Goal: Task Accomplishment & Management: Manage account settings

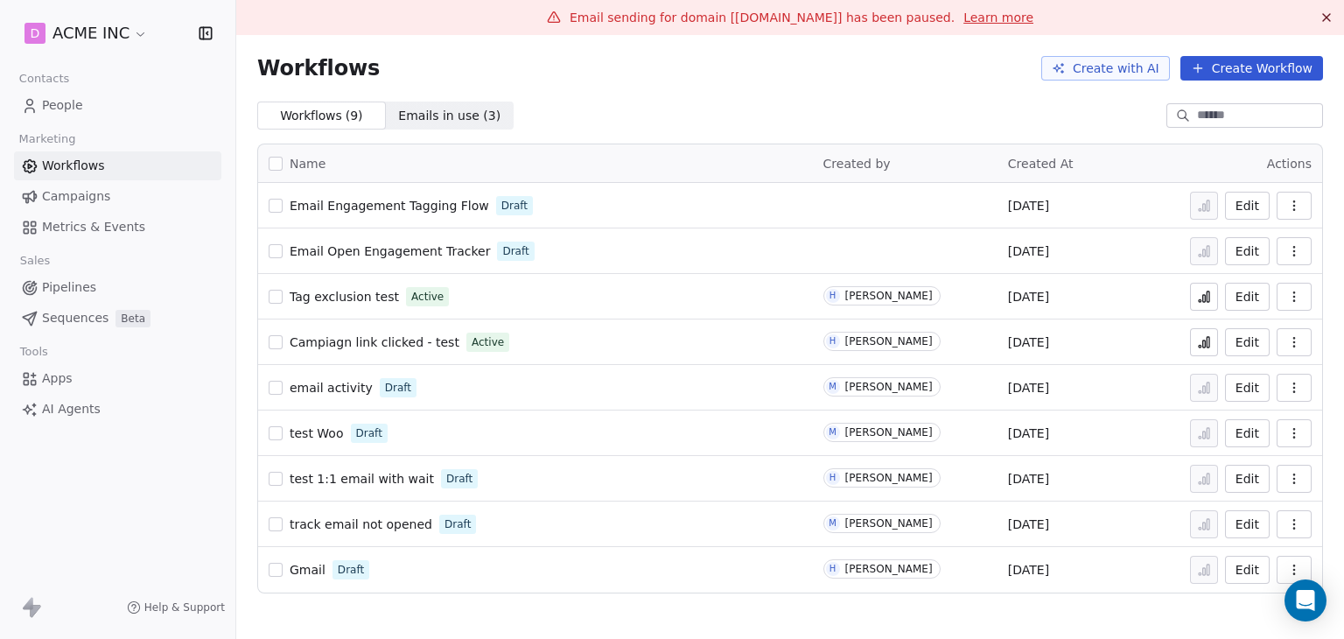
click at [1285, 203] on button "button" at bounding box center [1293, 206] width 35 height 28
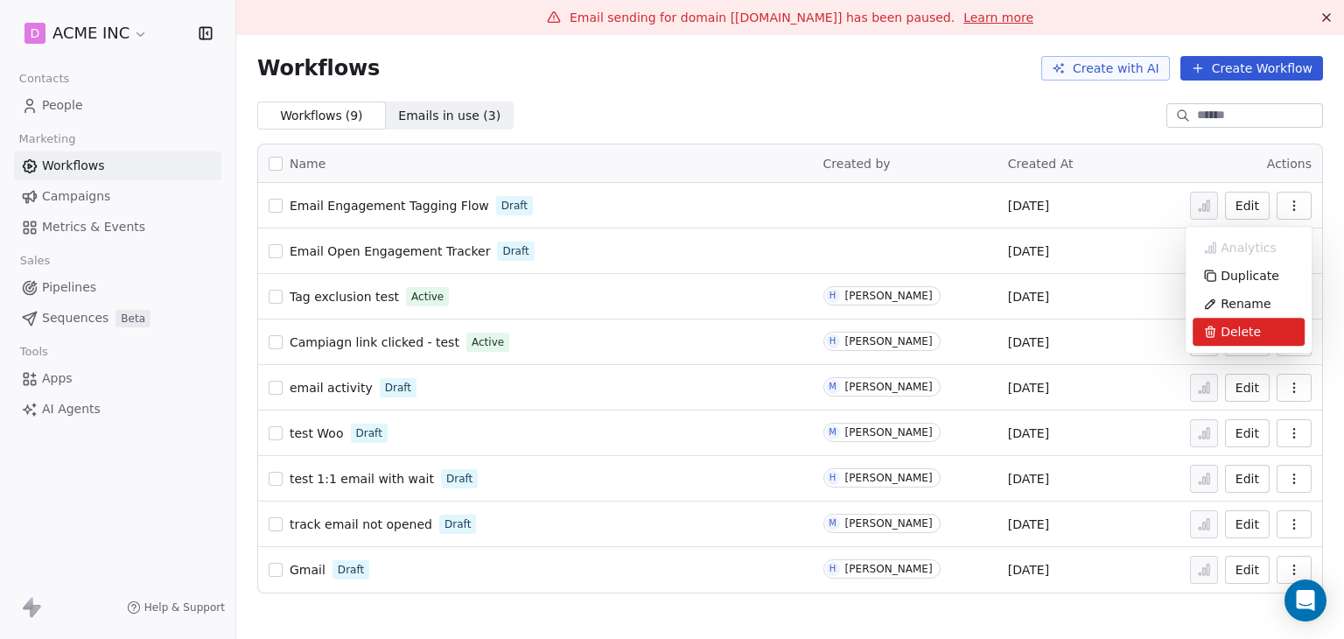
click at [1213, 342] on div "Delete" at bounding box center [1248, 332] width 112 height 28
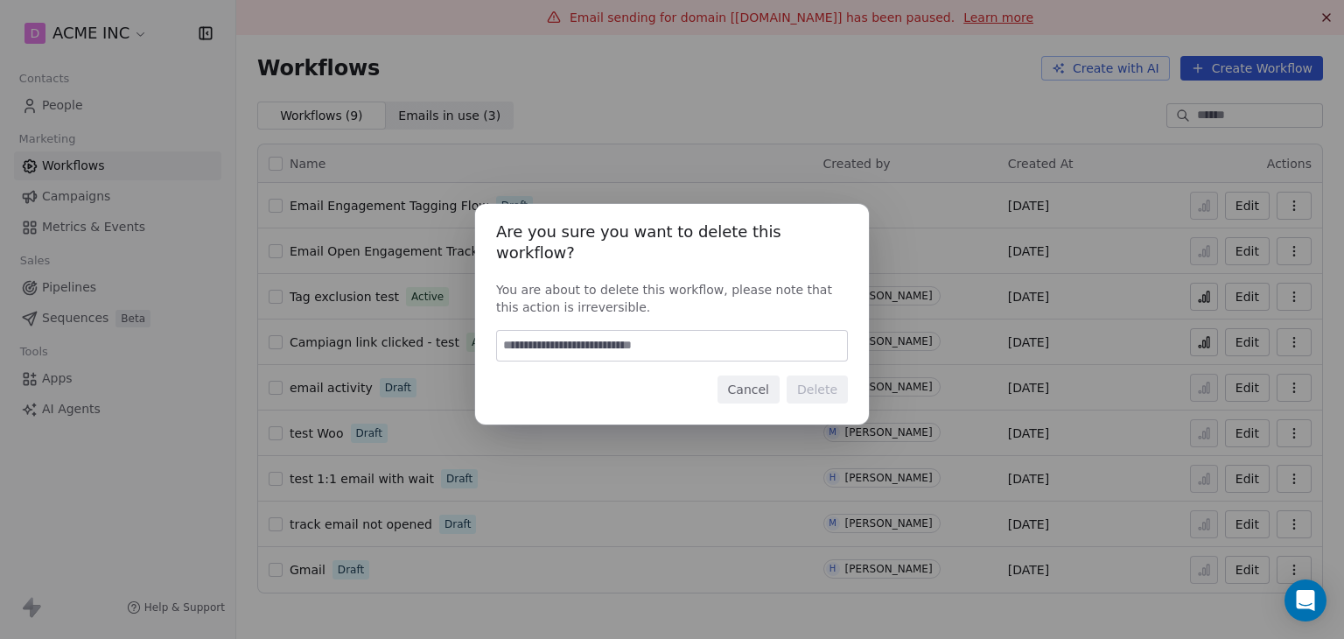
click at [762, 375] on button "Cancel" at bounding box center [748, 389] width 62 height 28
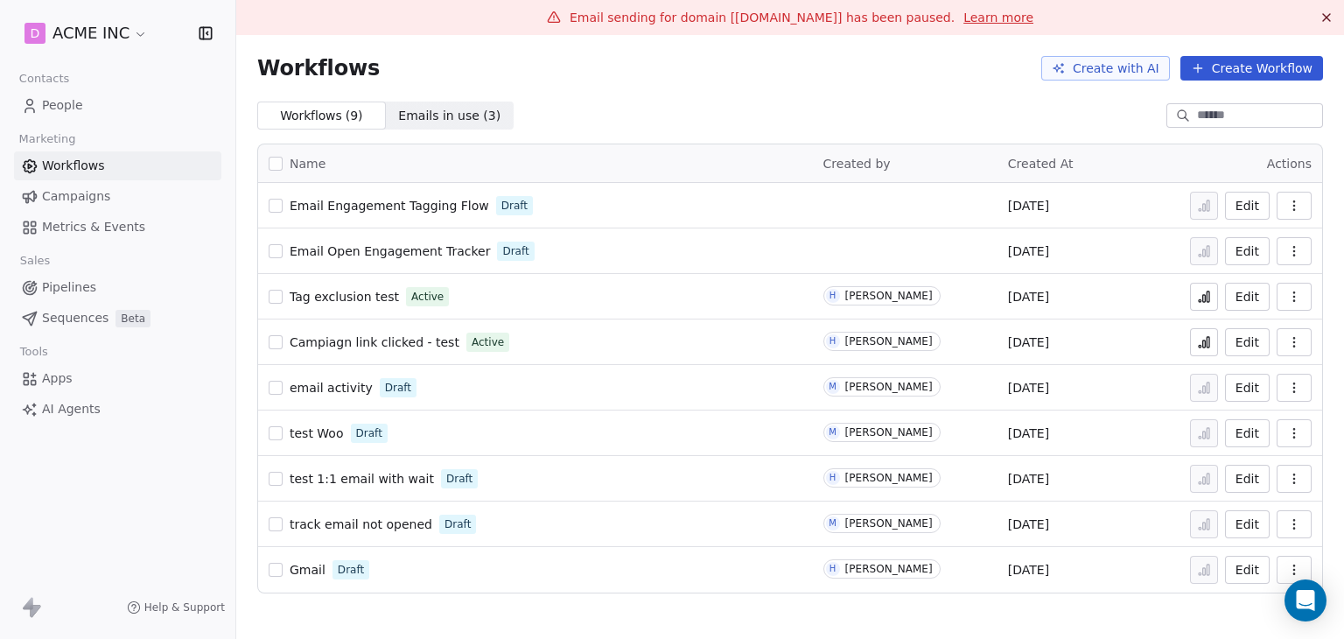
click at [1289, 249] on icon "button" at bounding box center [1294, 251] width 14 height 14
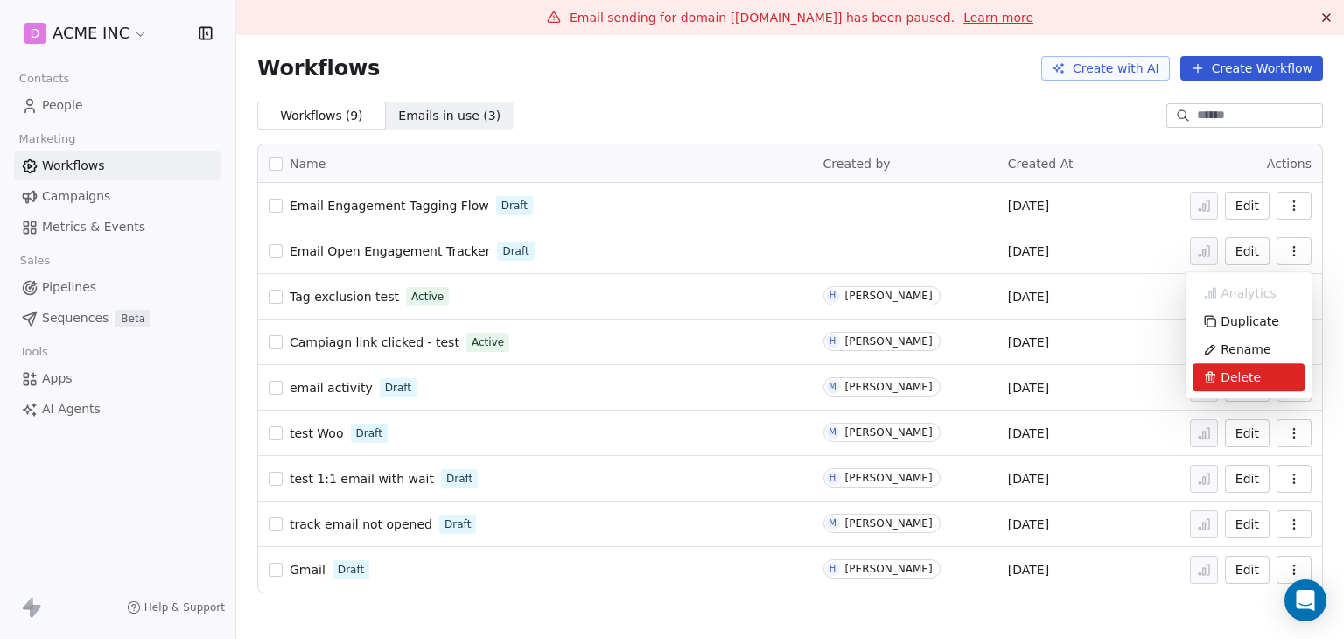
click at [1225, 379] on span "Delete" at bounding box center [1240, 376] width 40 height 17
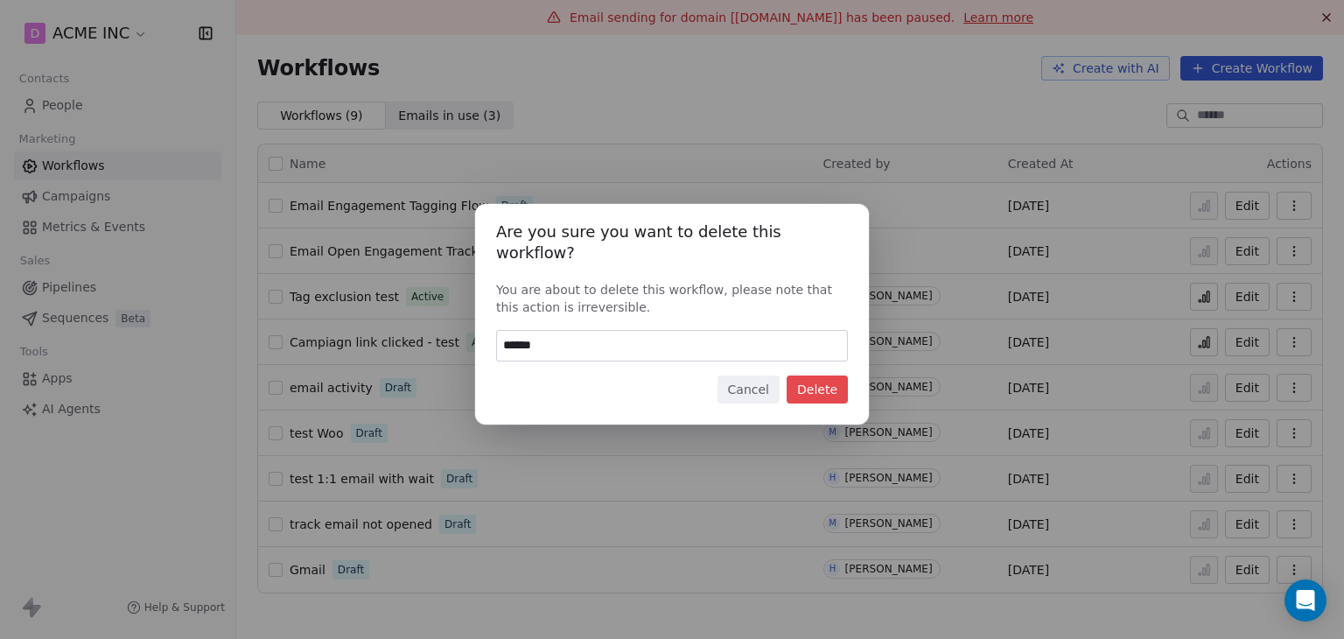
type input "******"
click at [801, 375] on button "Delete" at bounding box center [817, 389] width 61 height 28
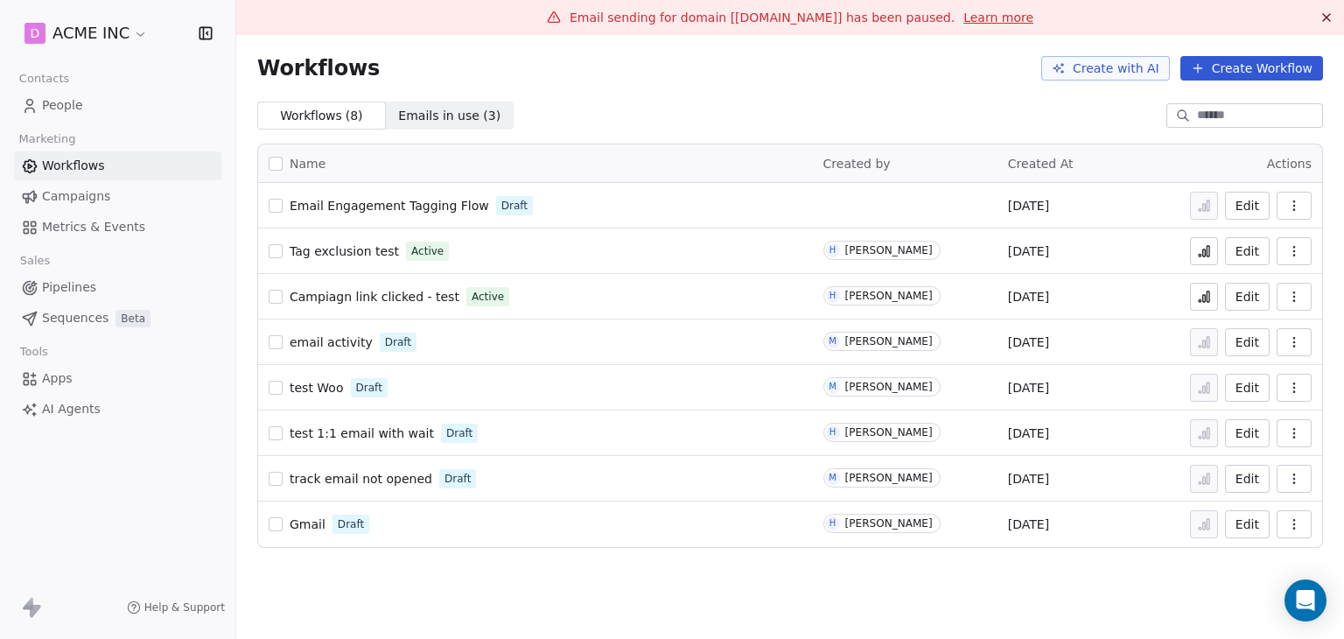
click at [1292, 253] on icon "button" at bounding box center [1294, 251] width 14 height 14
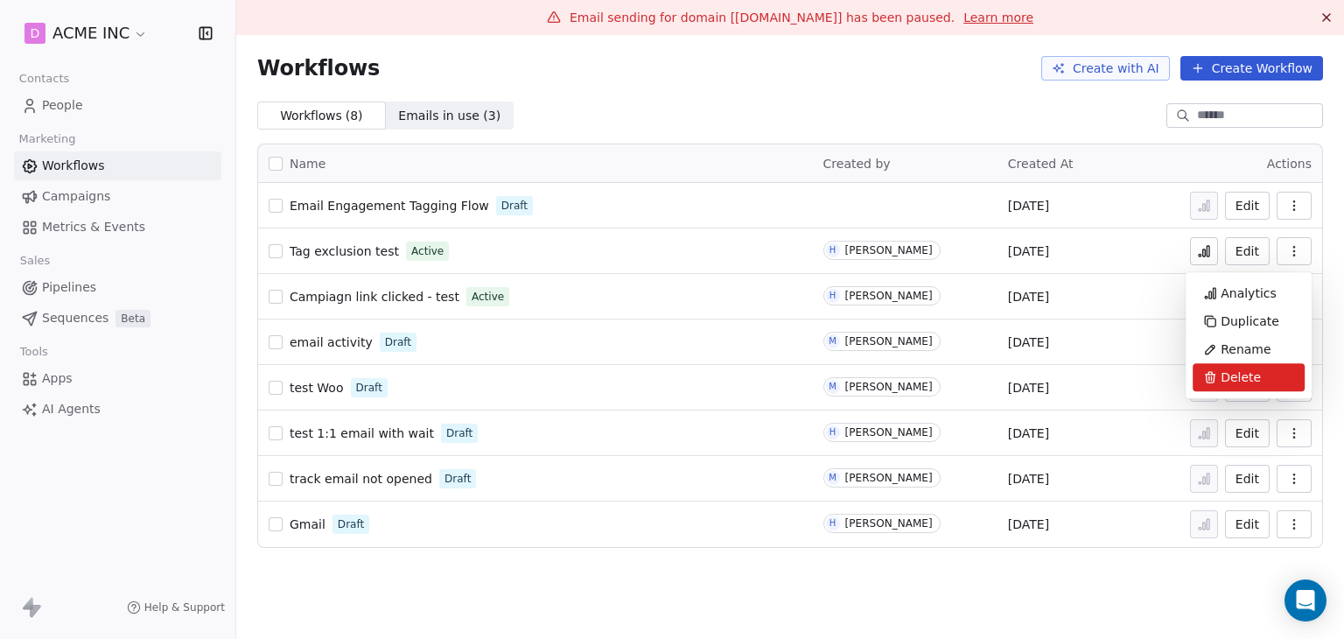
click at [1241, 387] on div "Delete" at bounding box center [1248, 377] width 112 height 28
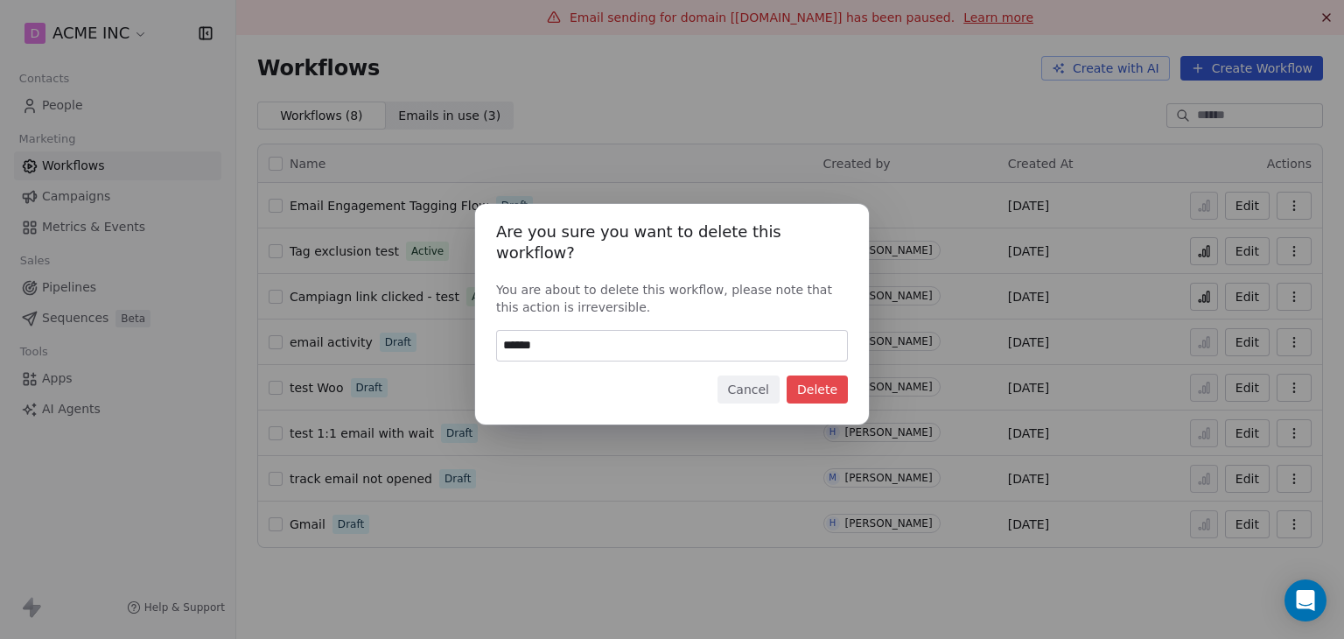
type input "******"
click at [836, 379] on button "Delete" at bounding box center [817, 389] width 61 height 28
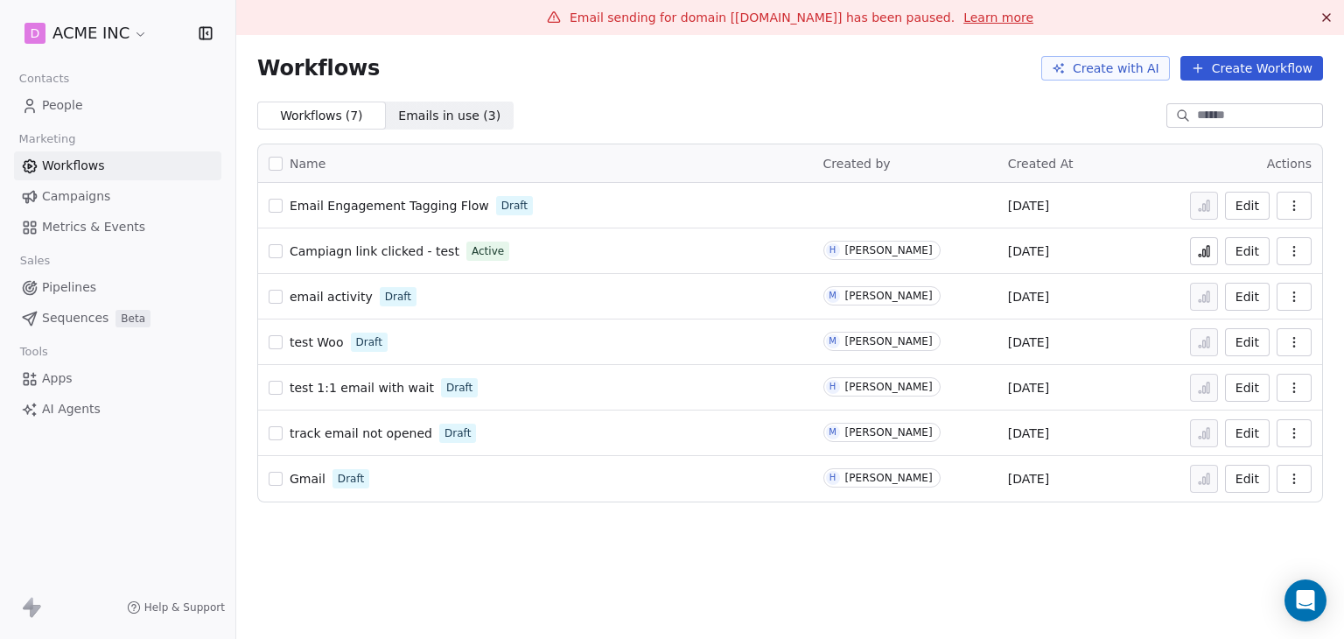
click at [1290, 206] on icon "button" at bounding box center [1294, 206] width 14 height 14
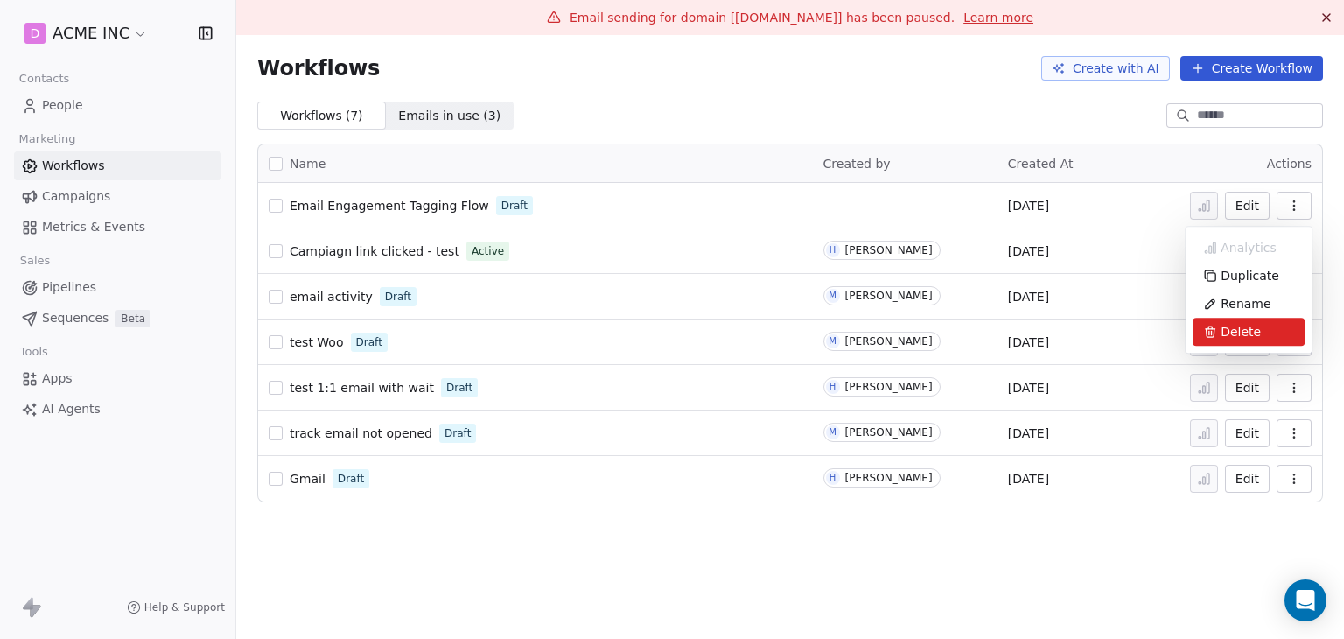
click at [1230, 327] on span "Delete" at bounding box center [1240, 331] width 40 height 17
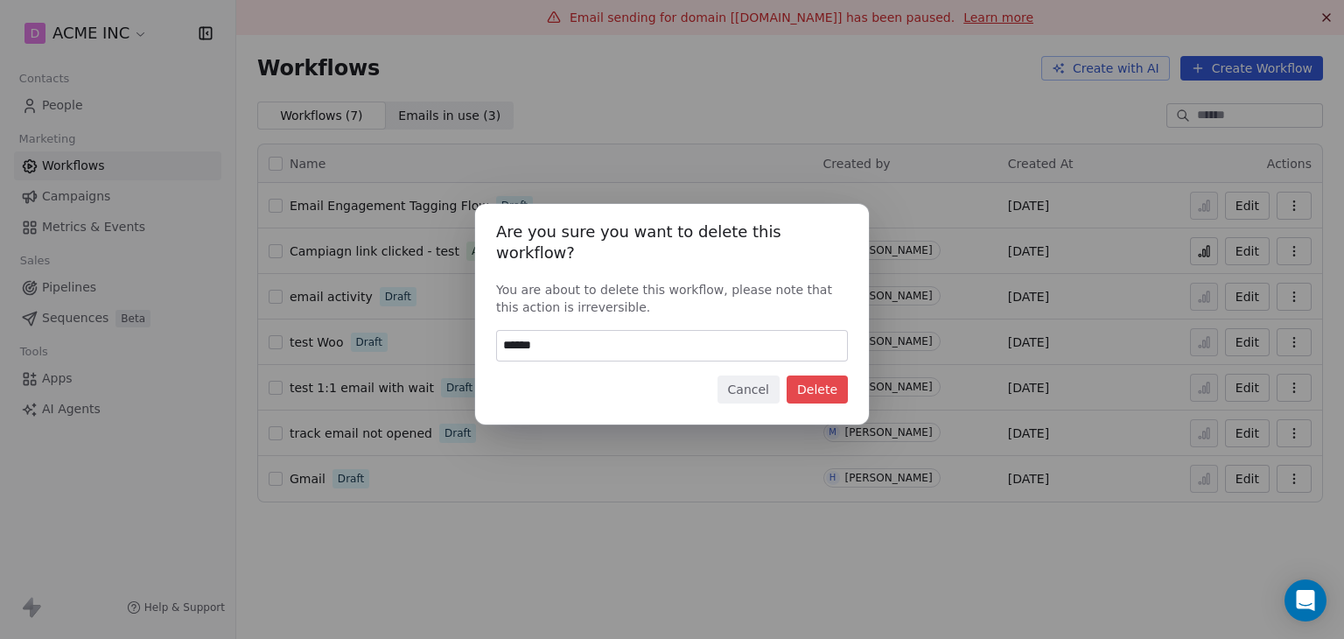
type input "******"
click at [842, 377] on button "Delete" at bounding box center [817, 389] width 61 height 28
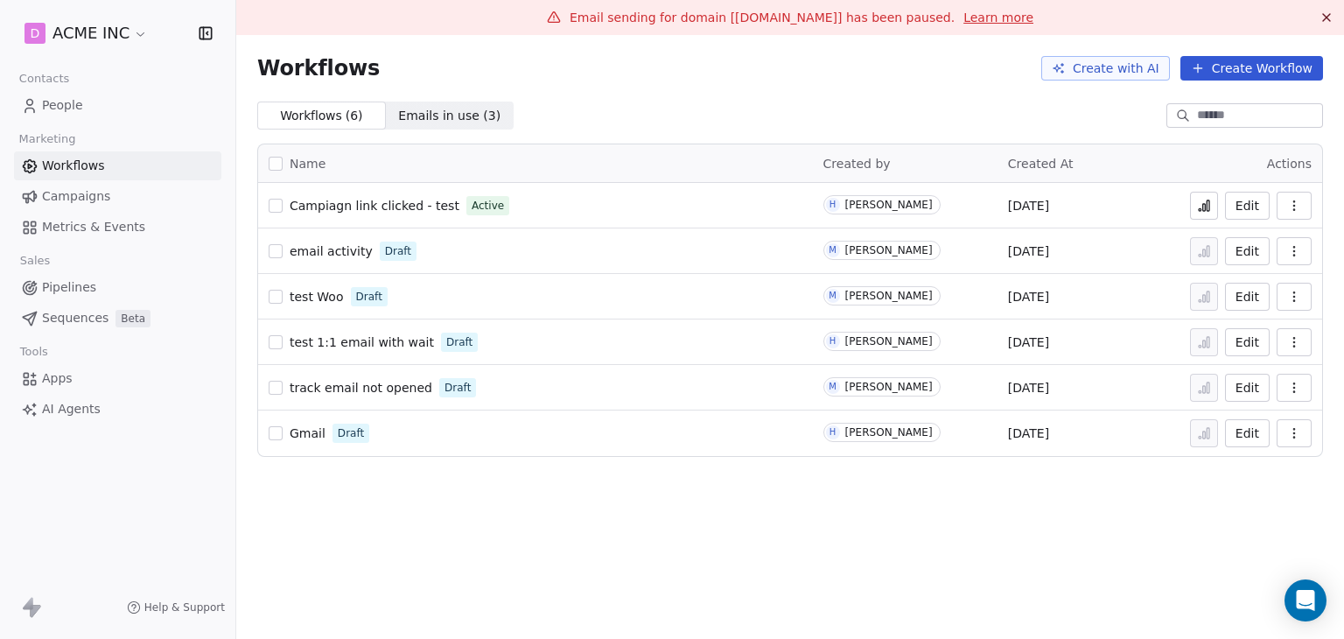
click at [1295, 207] on icon "button" at bounding box center [1294, 206] width 14 height 14
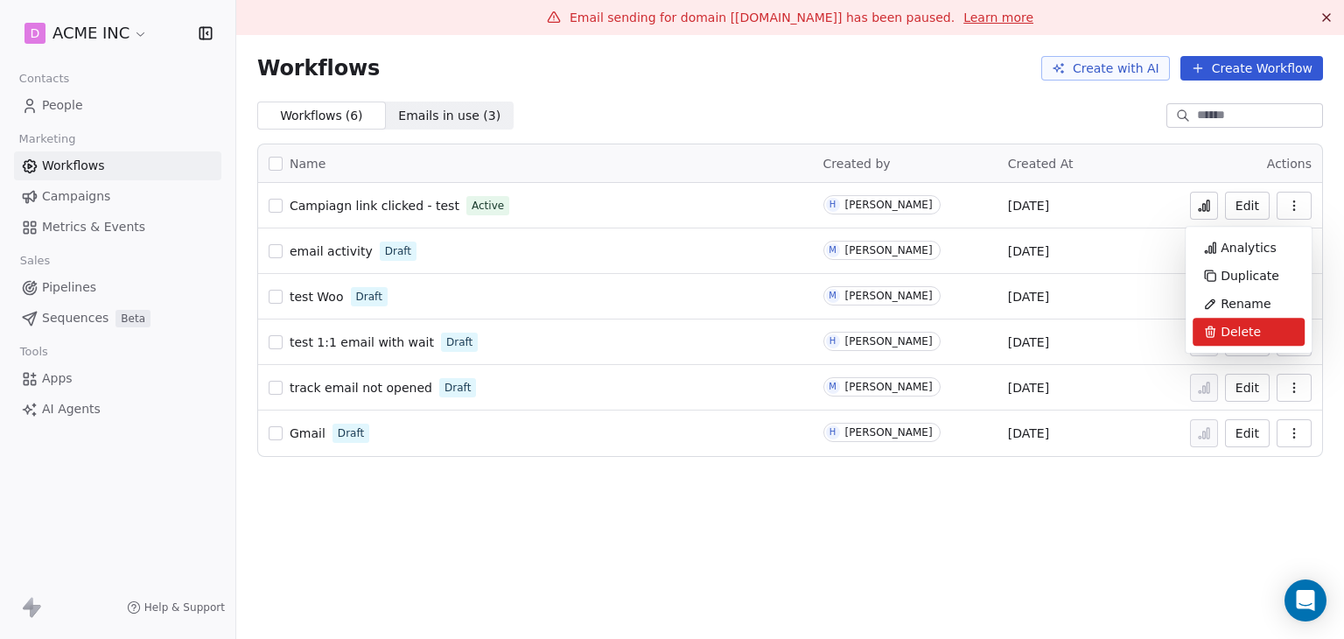
click at [1218, 323] on div "Delete" at bounding box center [1248, 332] width 112 height 28
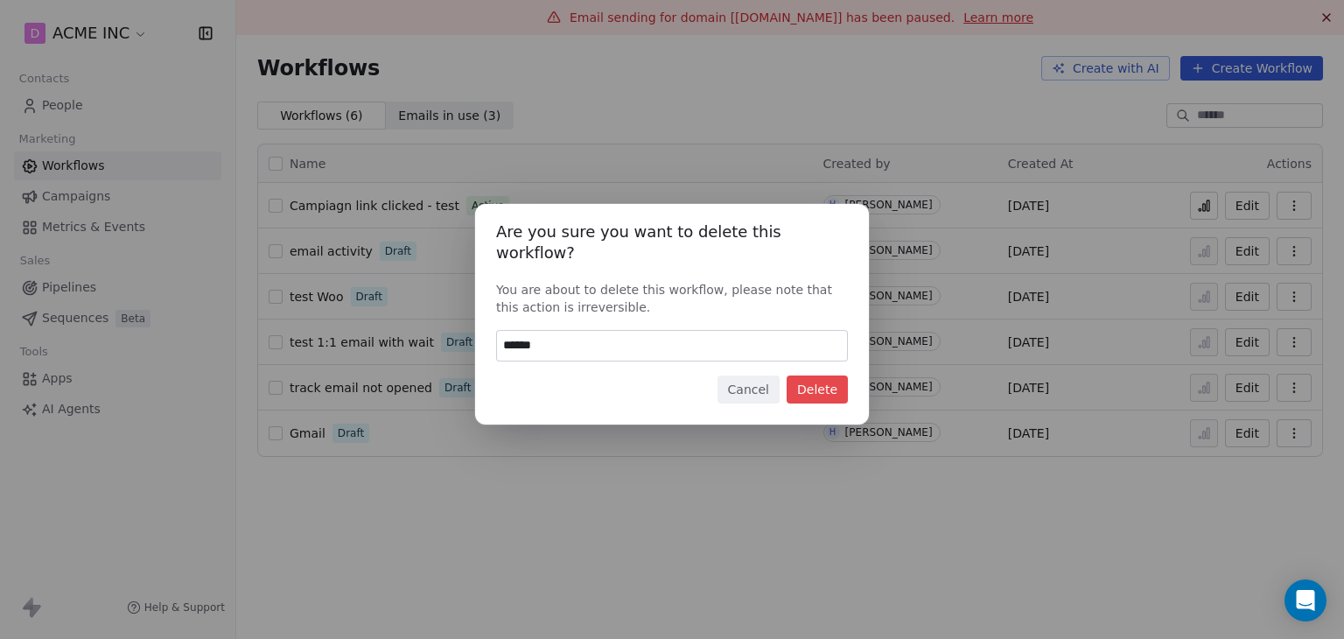
type input "******"
click at [814, 381] on button "Delete" at bounding box center [817, 389] width 61 height 28
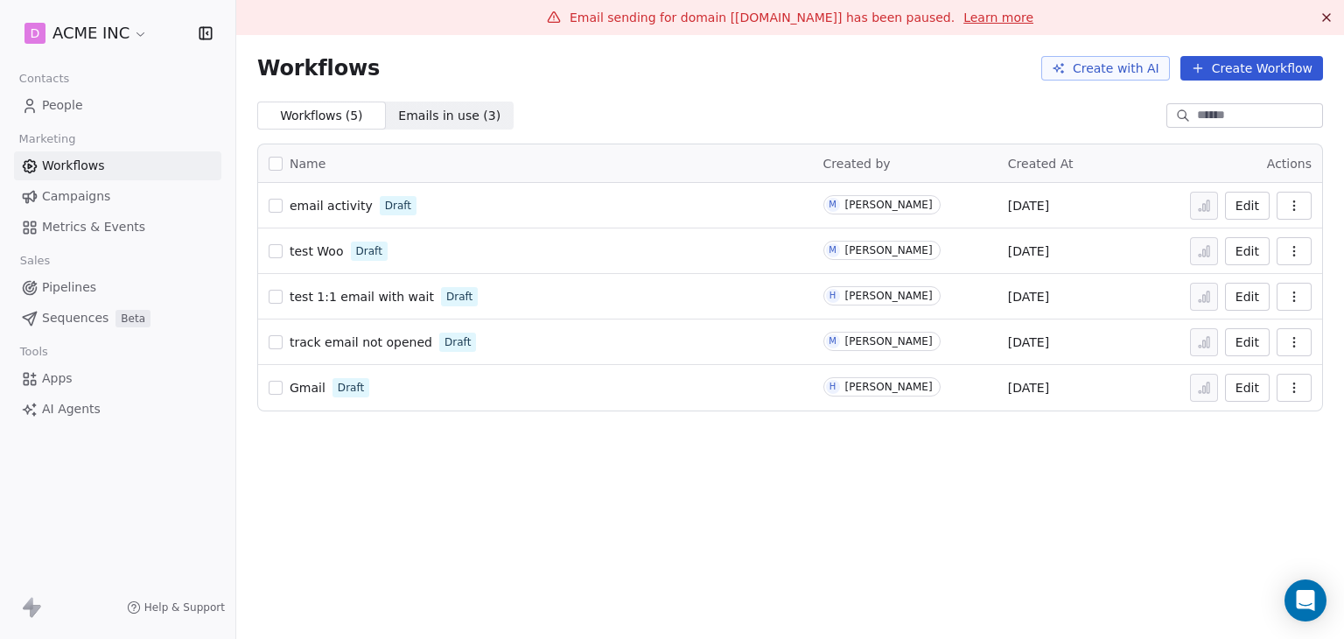
click at [1288, 78] on button "Create Workflow" at bounding box center [1251, 68] width 143 height 24
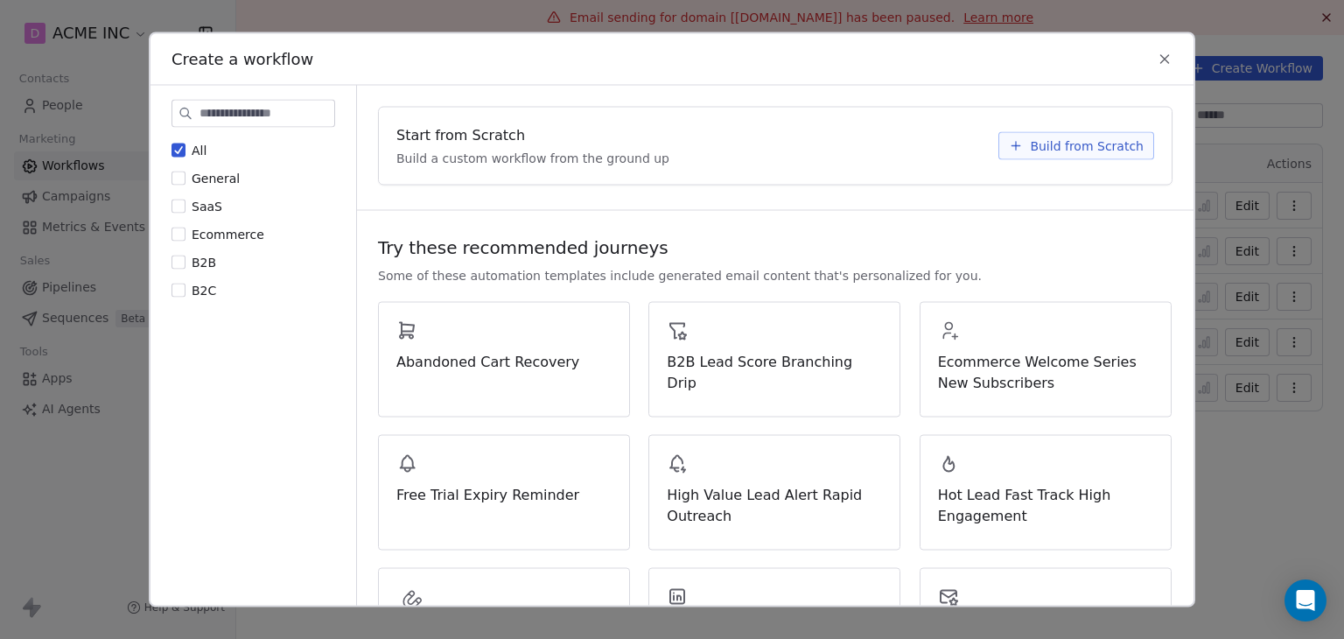
click at [1070, 142] on span "Build from Scratch" at bounding box center [1087, 145] width 114 height 17
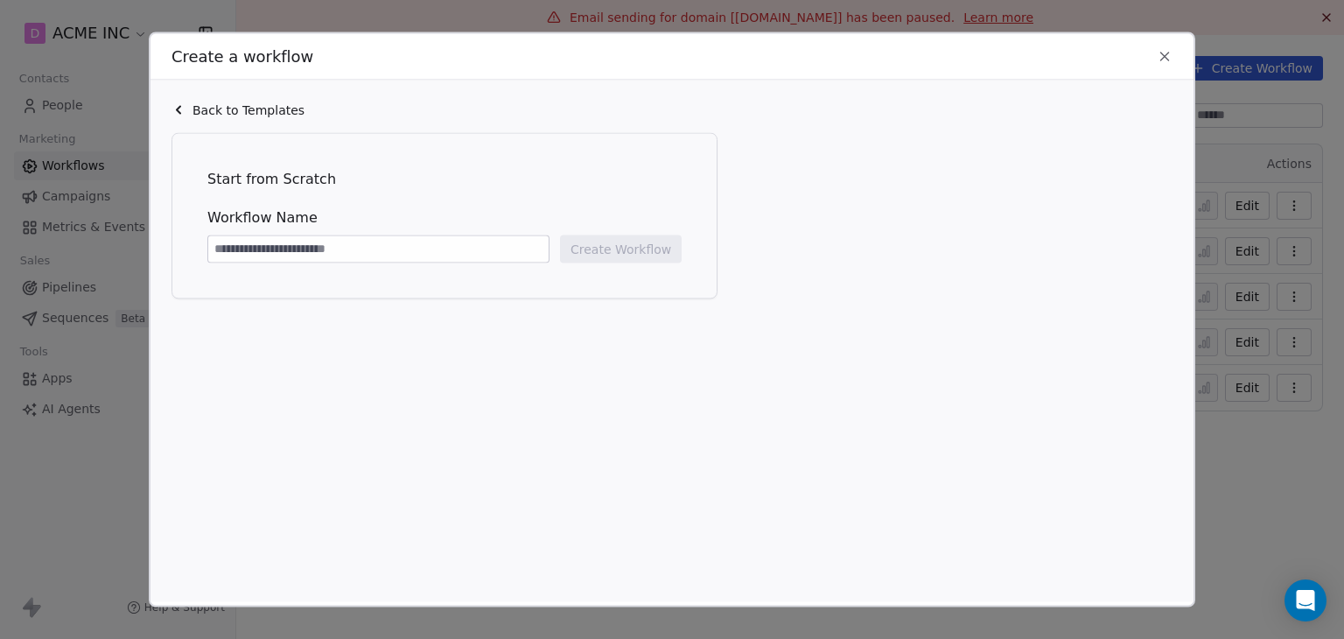
click at [380, 253] on input at bounding box center [378, 249] width 340 height 26
type input "**********"
click at [662, 238] on button "Create Workflow" at bounding box center [621, 249] width 122 height 28
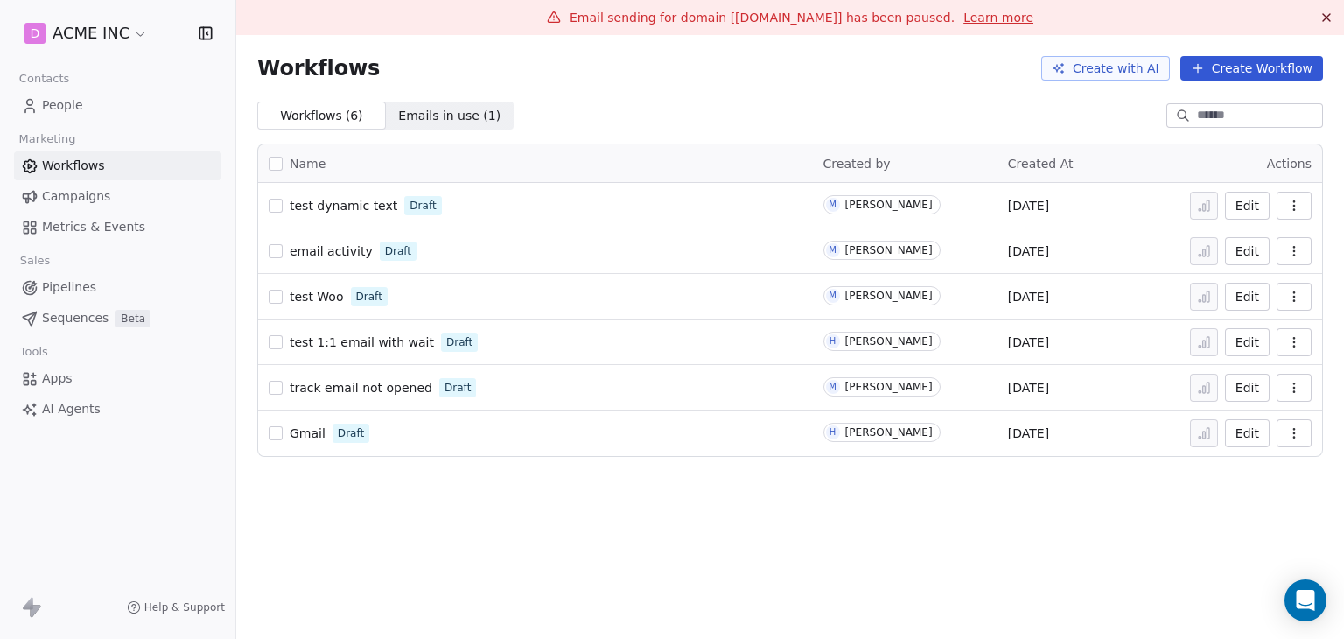
click at [724, 116] on div "Workflows ( 6 ) Workflows ( 6 ) Emails in use ( 1 ) Emails in use ( 1 )" at bounding box center [790, 115] width 1108 height 28
click at [597, 102] on div "Workflows ( 6 ) Workflows ( 6 ) Emails in use ( 1 ) Emails in use ( 1 )" at bounding box center [790, 115] width 1108 height 28
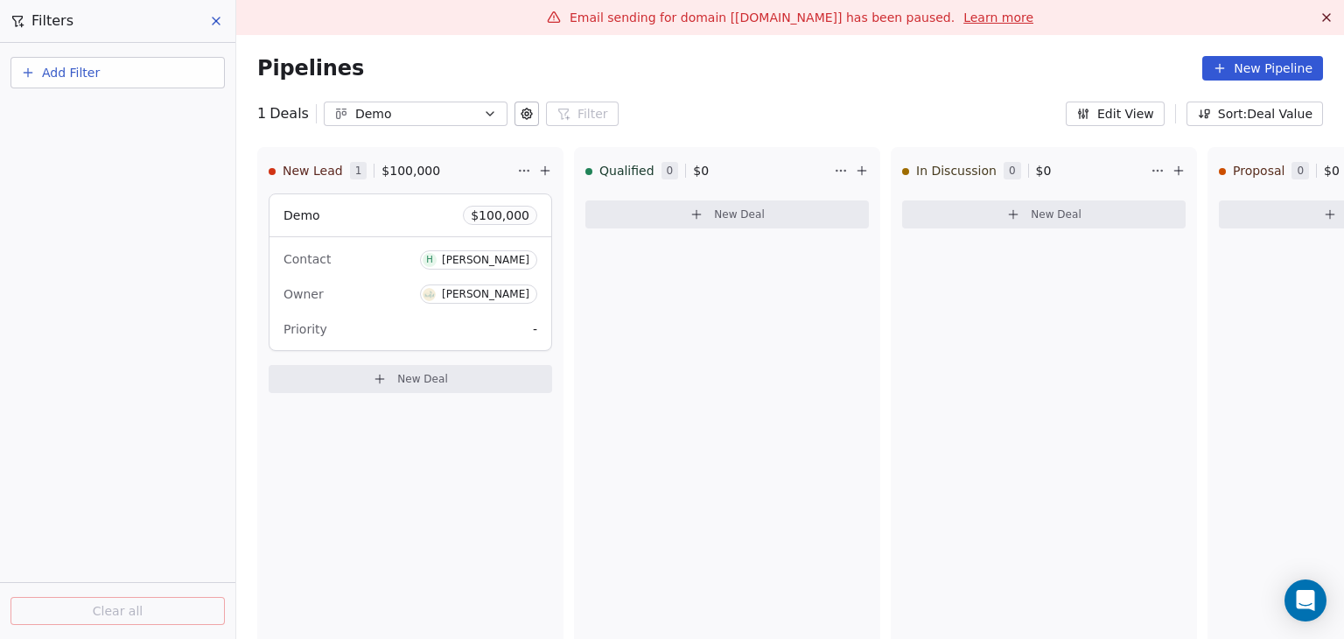
scroll to position [35, 0]
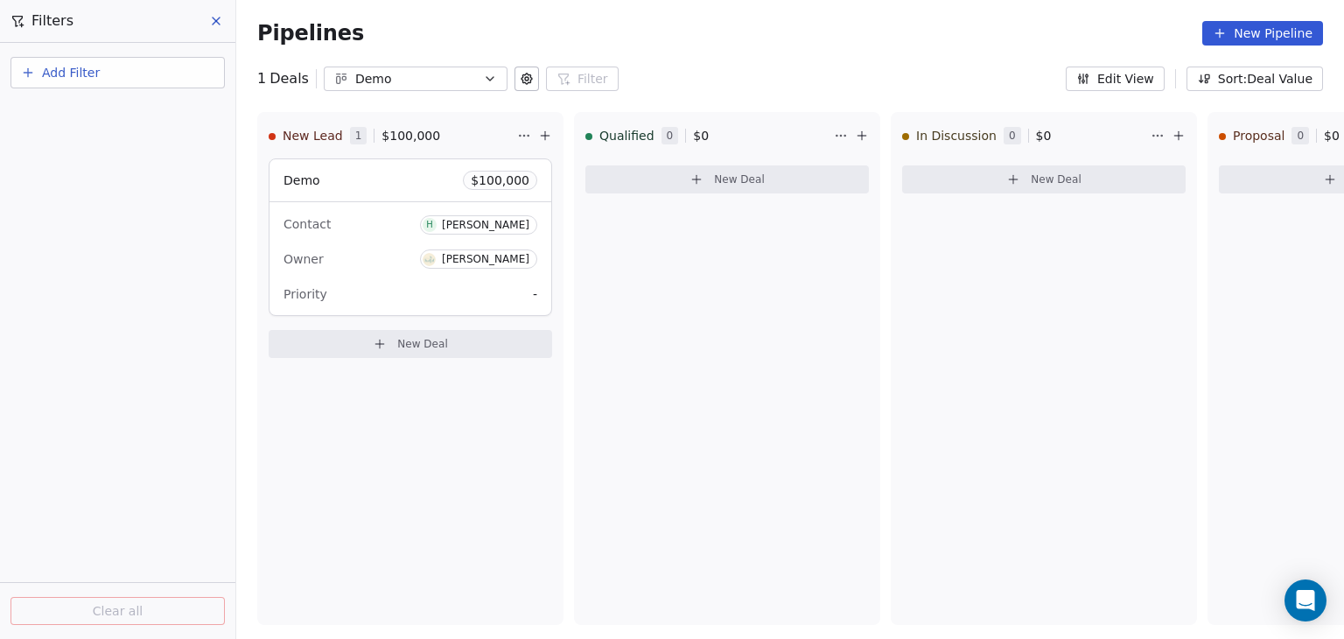
click at [211, 15] on icon at bounding box center [216, 21] width 14 height 14
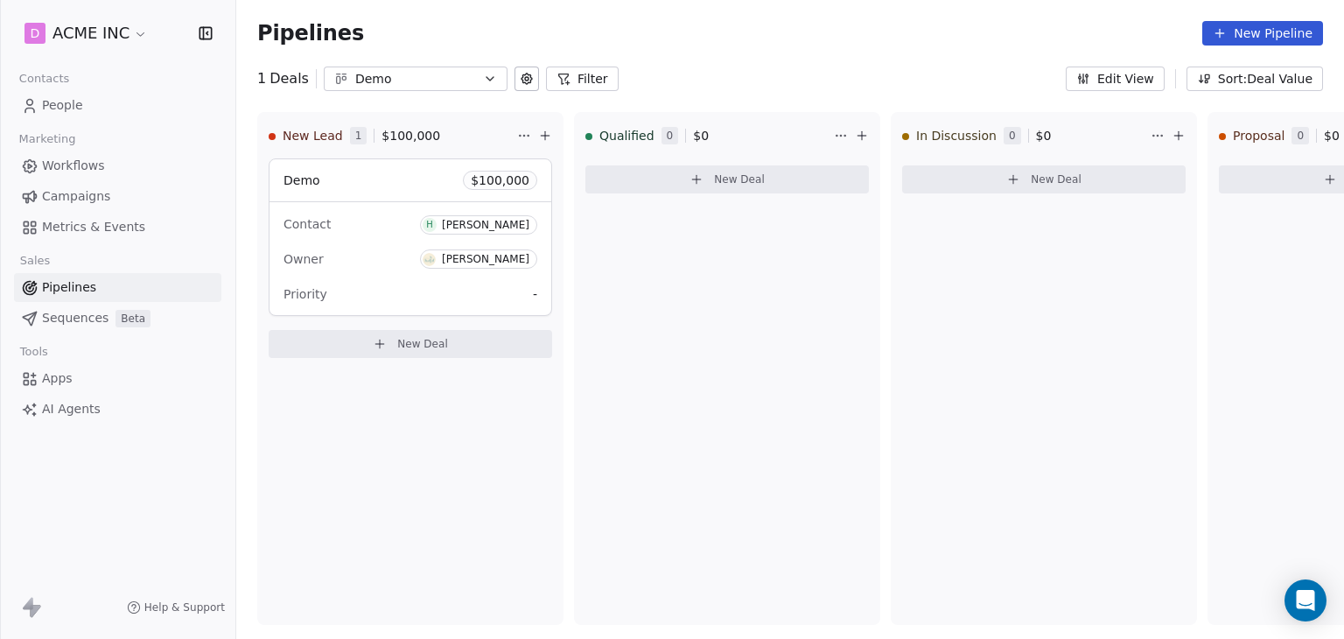
click at [89, 110] on link "People" at bounding box center [117, 105] width 207 height 29
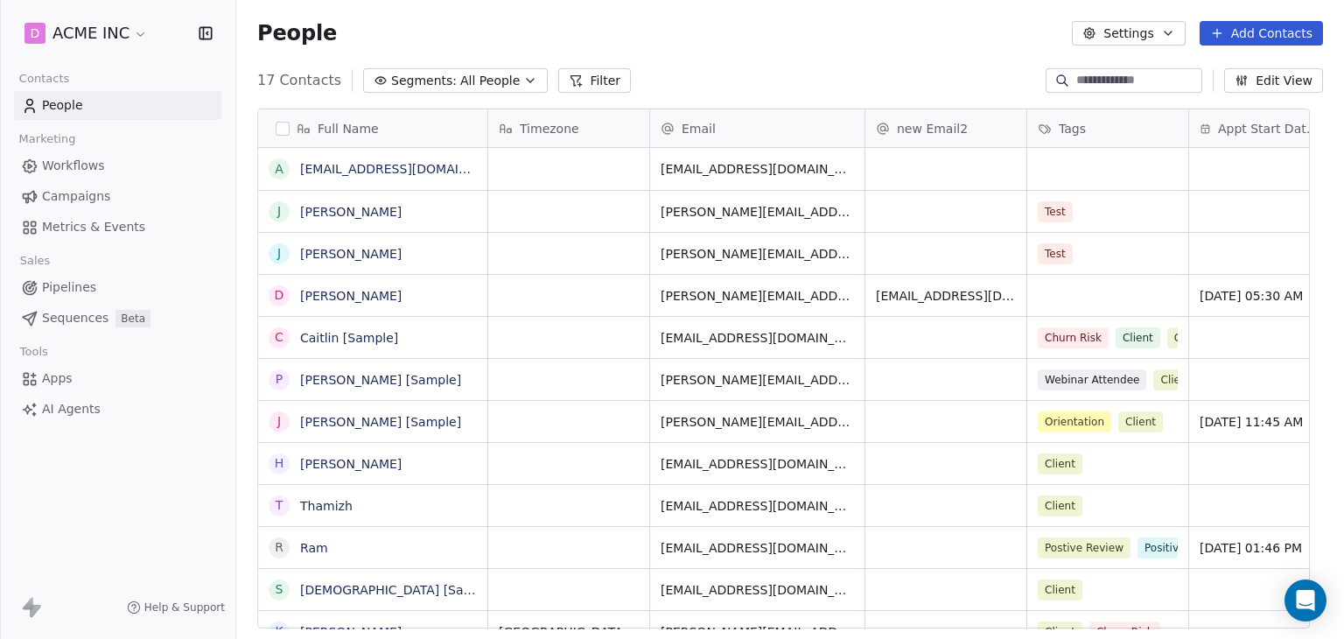
scroll to position [548, 1081]
click at [1130, 211] on div "Test" at bounding box center [1092, 211] width 107 height 21
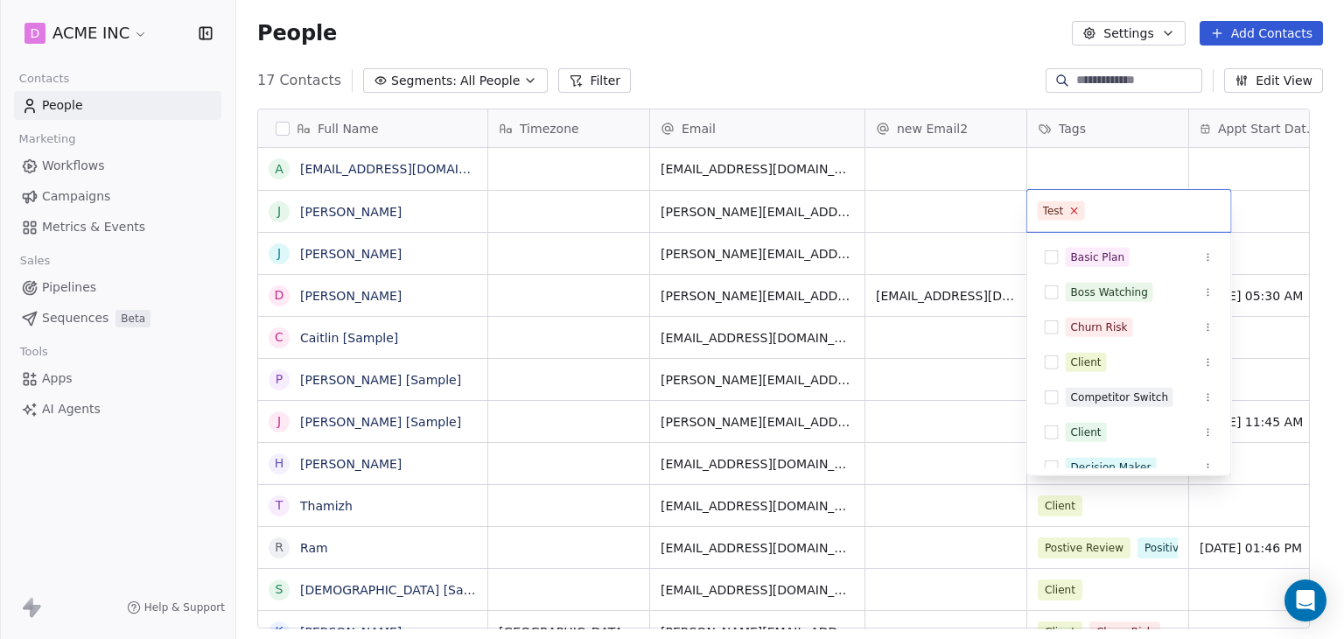
click at [1074, 212] on icon at bounding box center [1074, 211] width 6 height 6
click at [904, 223] on html "D ACME INC Contacts People Marketing Workflows Campaigns Metrics & Events Sales…" at bounding box center [672, 319] width 1344 height 639
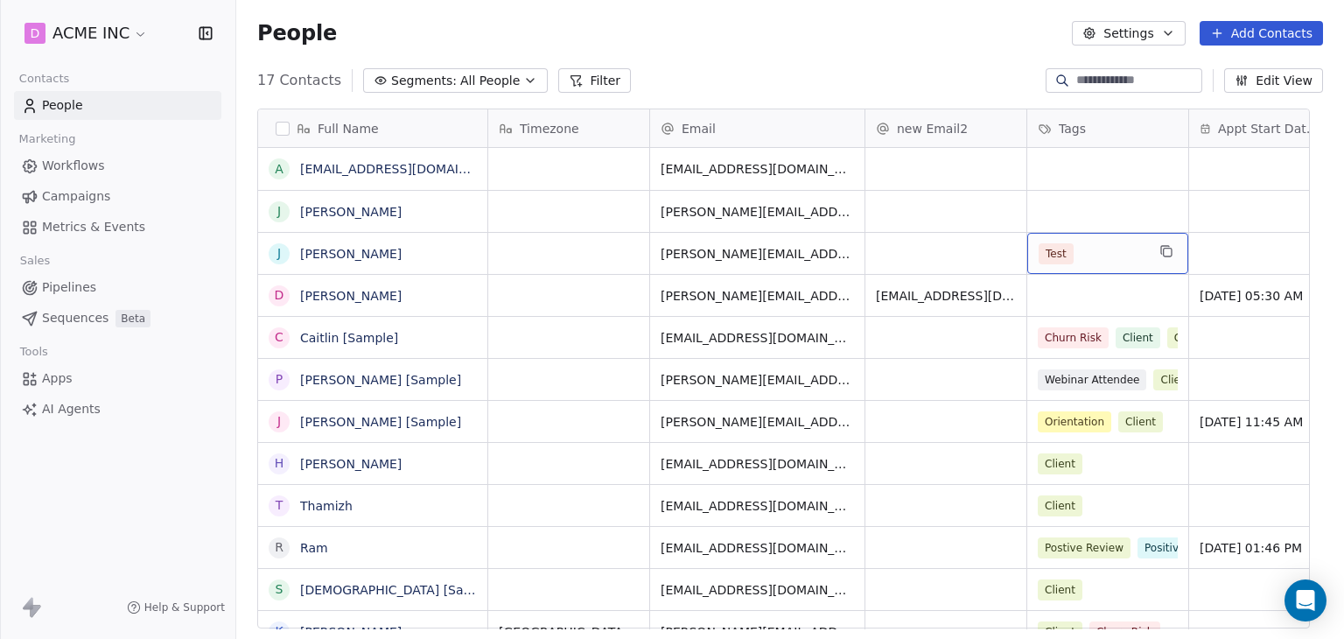
click at [1074, 243] on div "Test" at bounding box center [1092, 253] width 107 height 21
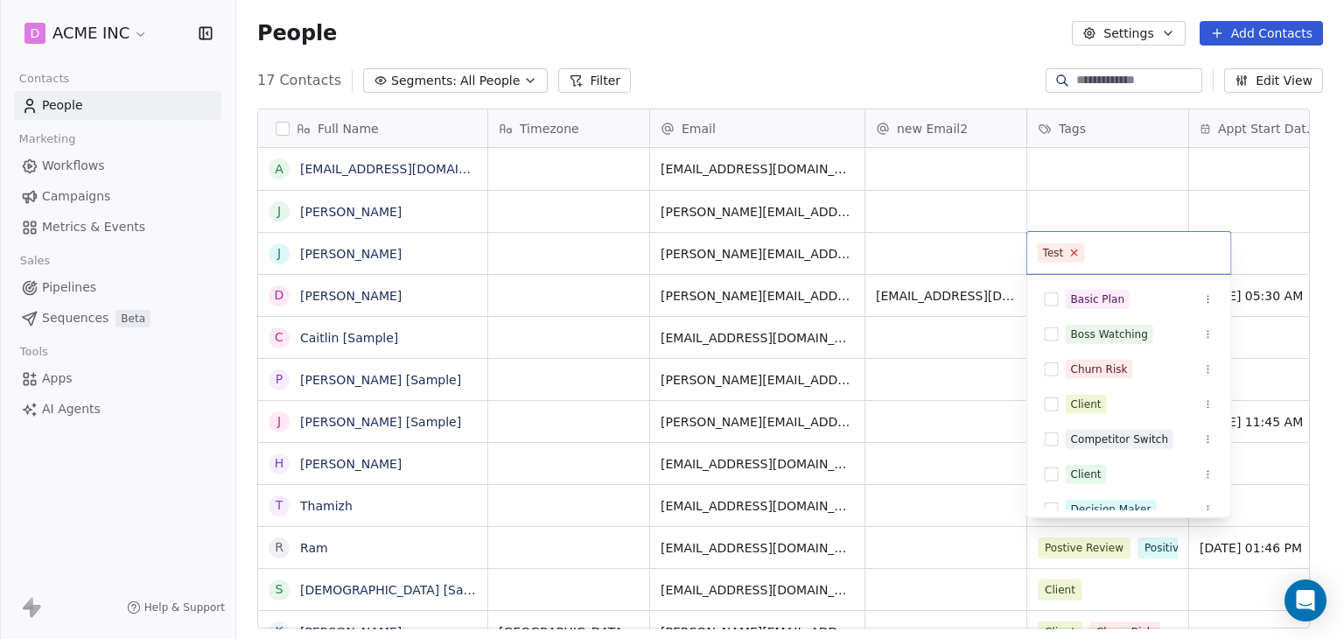
click at [1068, 253] on icon at bounding box center [1073, 252] width 11 height 11
click at [938, 532] on html "D ACME INC Contacts People Marketing Workflows Campaigns Metrics & Events Sales…" at bounding box center [672, 319] width 1344 height 639
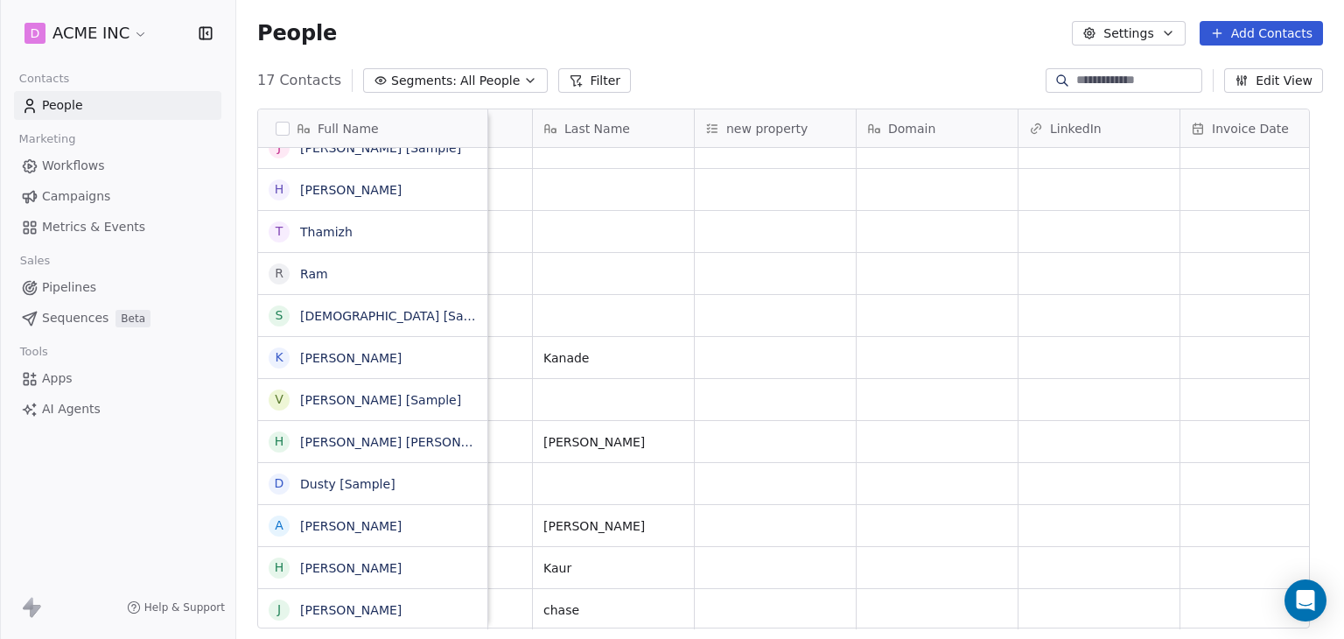
scroll to position [0, 1915]
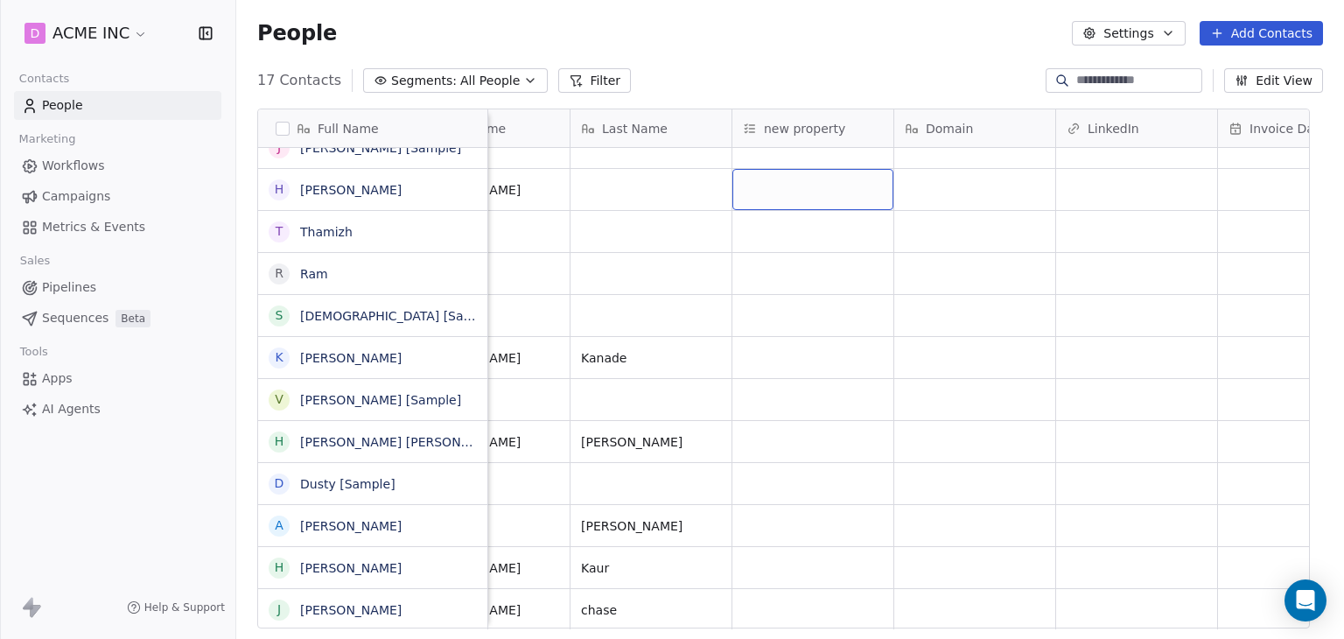
click at [759, 192] on div "grid" at bounding box center [812, 189] width 161 height 41
click at [760, 235] on button "Suggestions" at bounding box center [763, 234] width 14 height 14
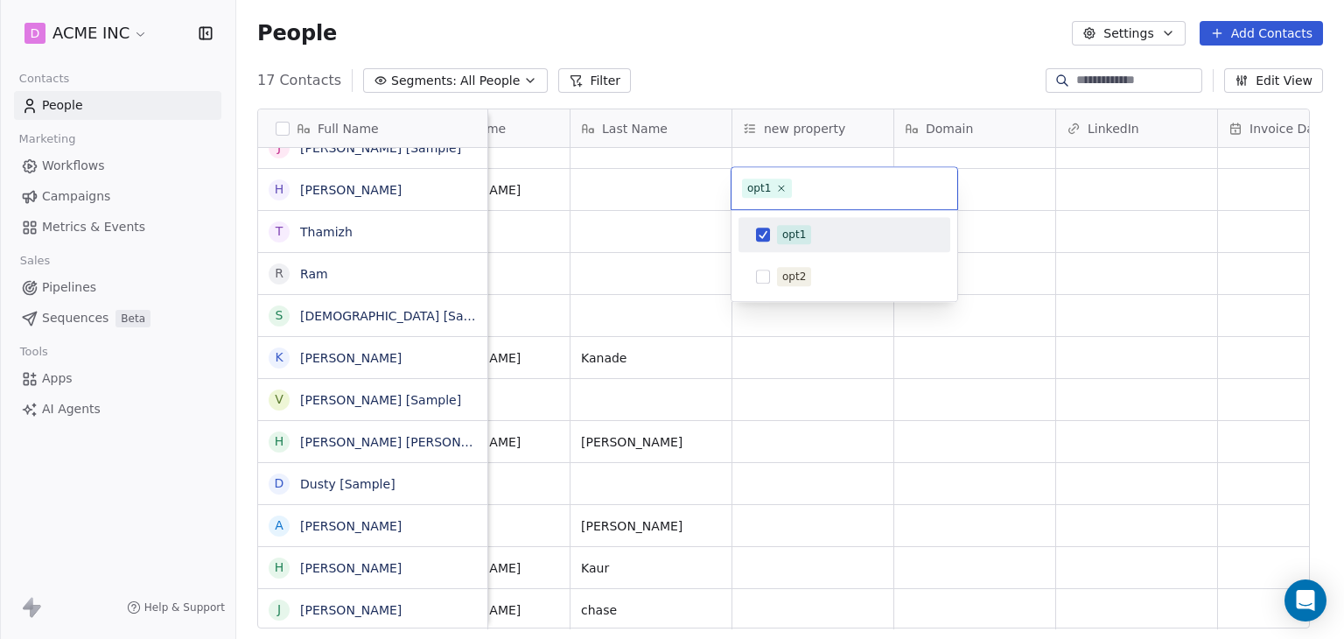
click at [825, 67] on html "D ACME INC Contacts People Marketing Workflows Campaigns Metrics & Events Sales…" at bounding box center [672, 319] width 1344 height 639
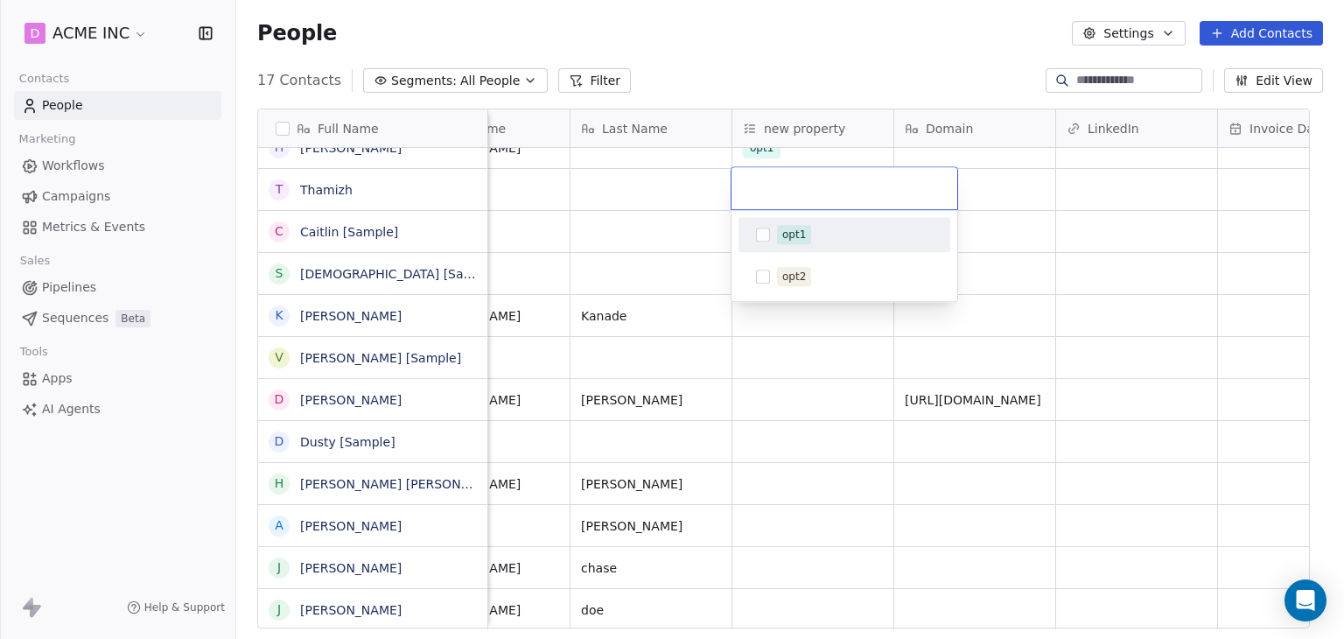
click at [812, 155] on html "D ACME INC Contacts People Marketing Workflows Campaigns Metrics & Events Sales…" at bounding box center [672, 319] width 1344 height 639
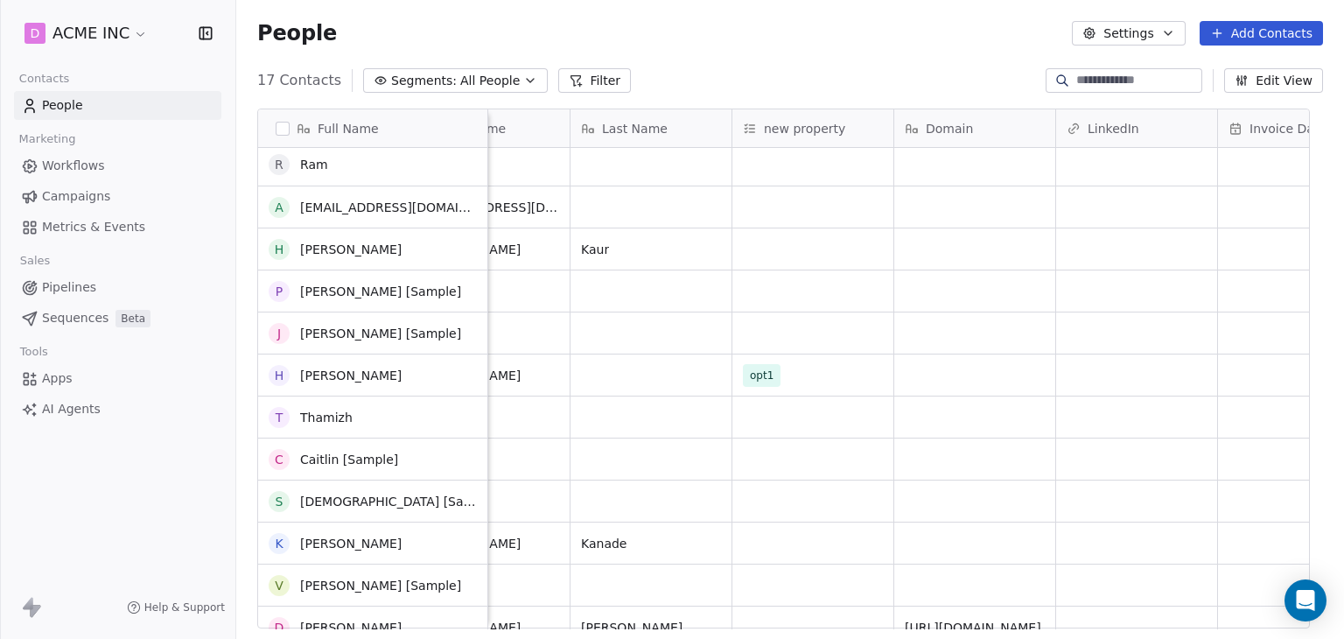
scroll to position [0, 0]
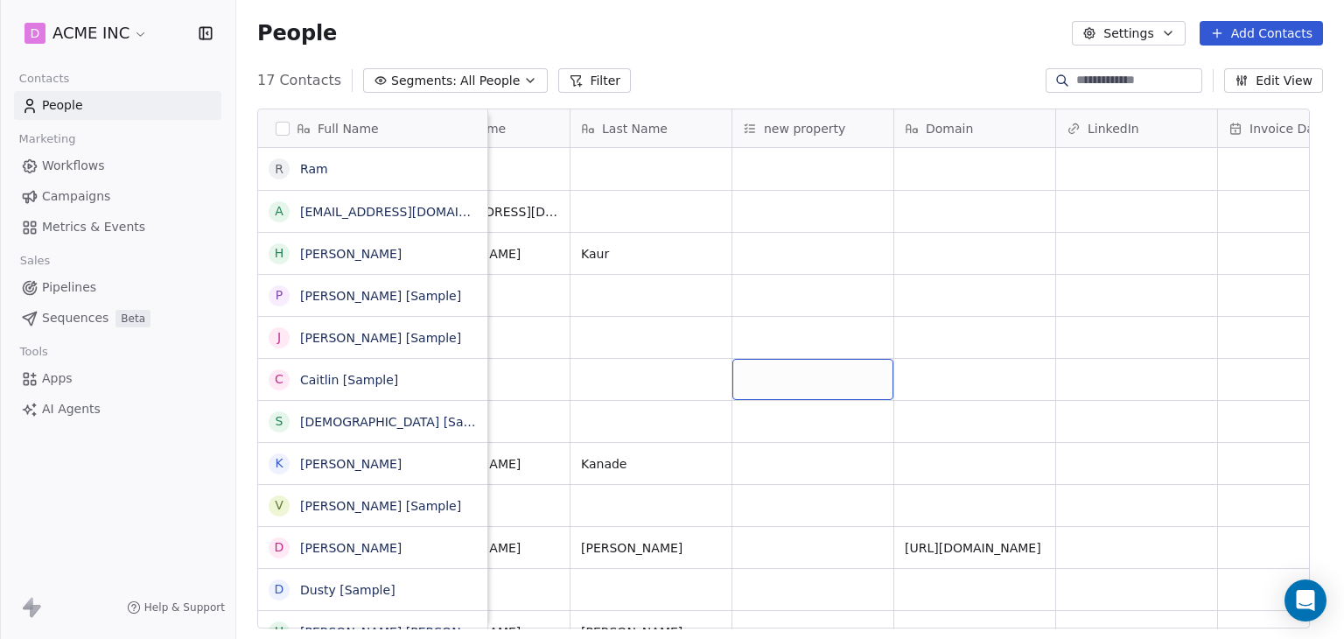
click at [802, 380] on div "grid" at bounding box center [812, 379] width 161 height 41
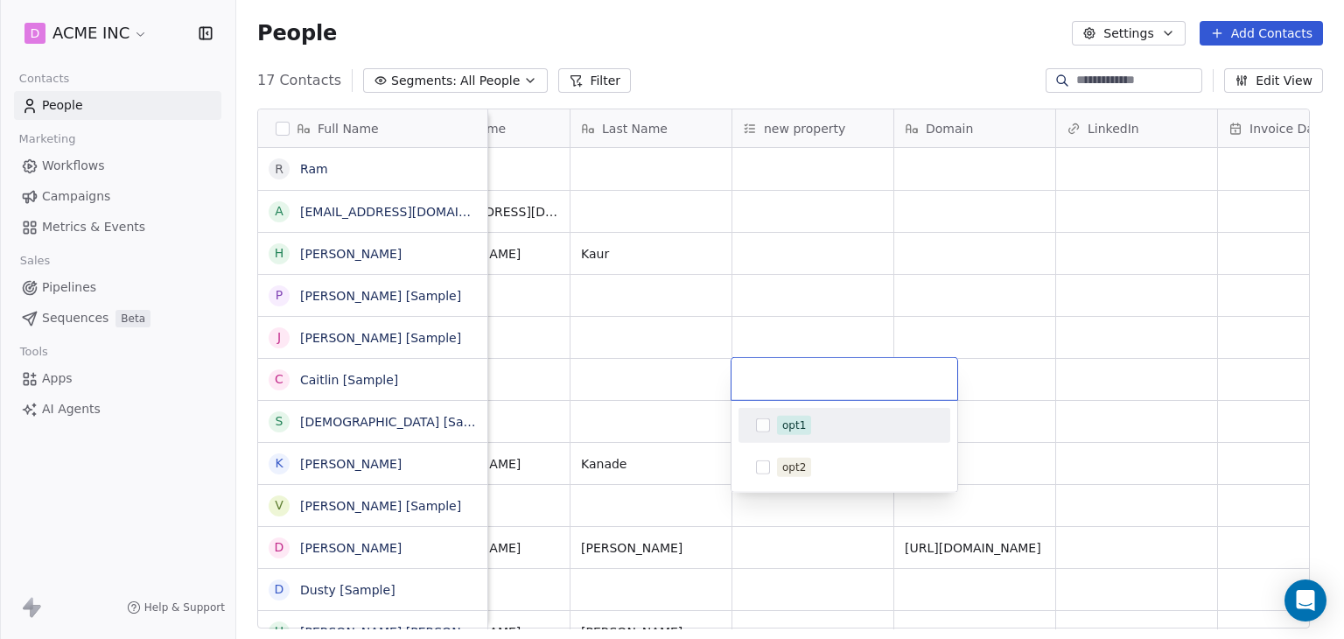
click at [807, 283] on html "D ACME INC Contacts People Marketing Workflows Campaigns Metrics & Events Sales…" at bounding box center [672, 319] width 1344 height 639
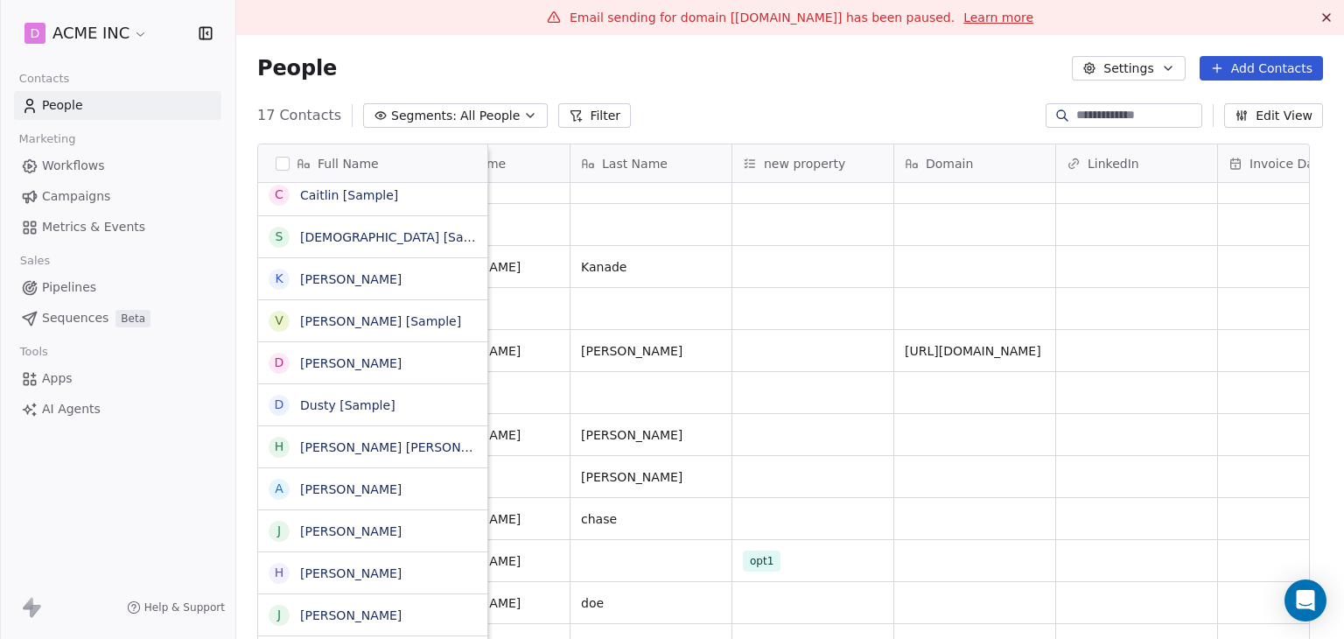
scroll to position [232, 0]
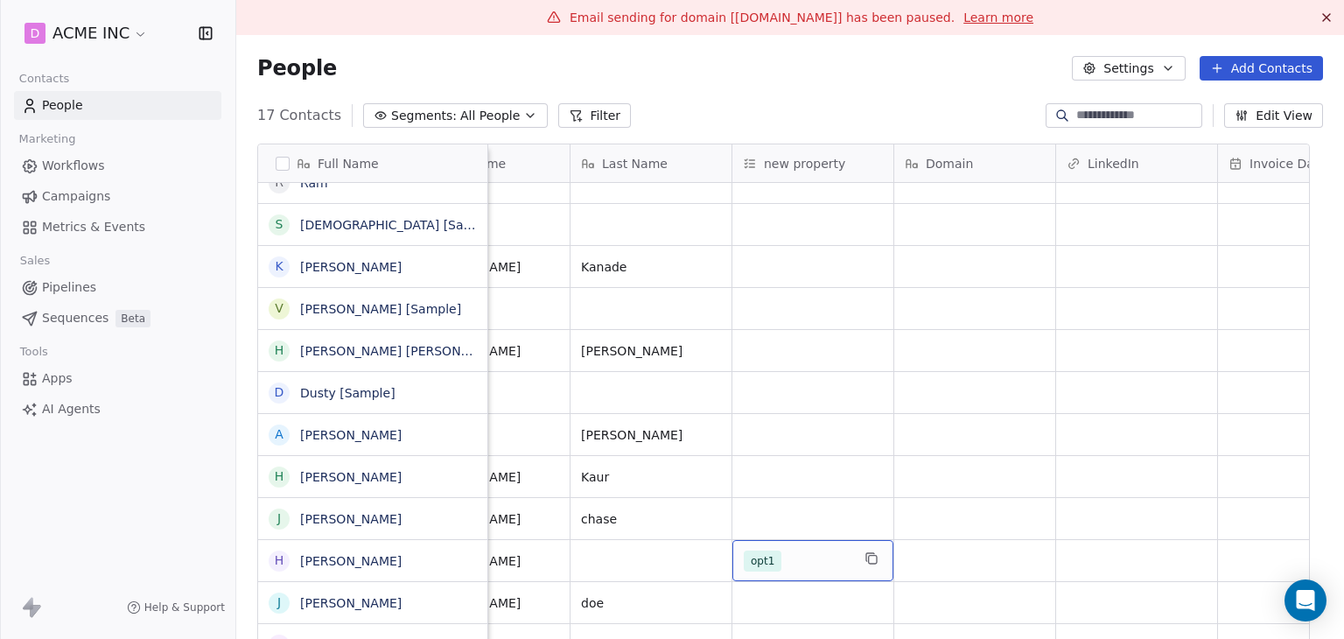
click at [800, 557] on div "opt1" at bounding box center [797, 560] width 107 height 21
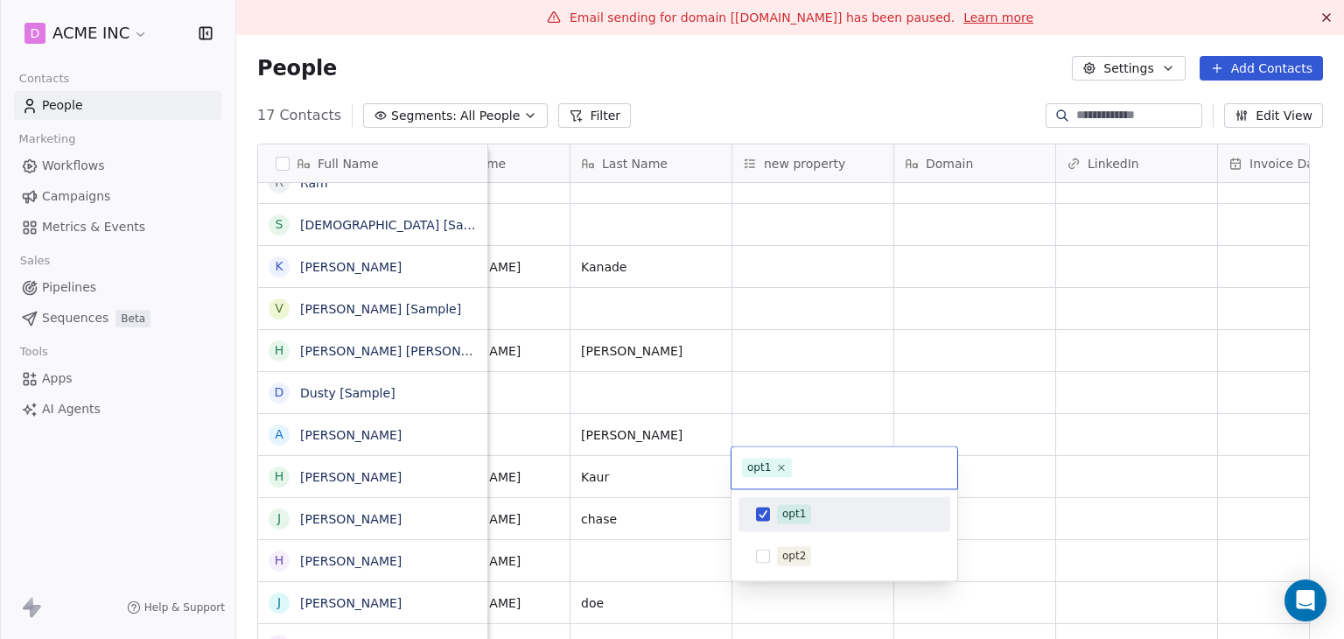
click at [759, 507] on button "Suggestions" at bounding box center [763, 514] width 14 height 14
click at [814, 389] on html "D ACME INC Contacts People Marketing Workflows Campaigns Metrics & Events Sales…" at bounding box center [672, 319] width 1344 height 639
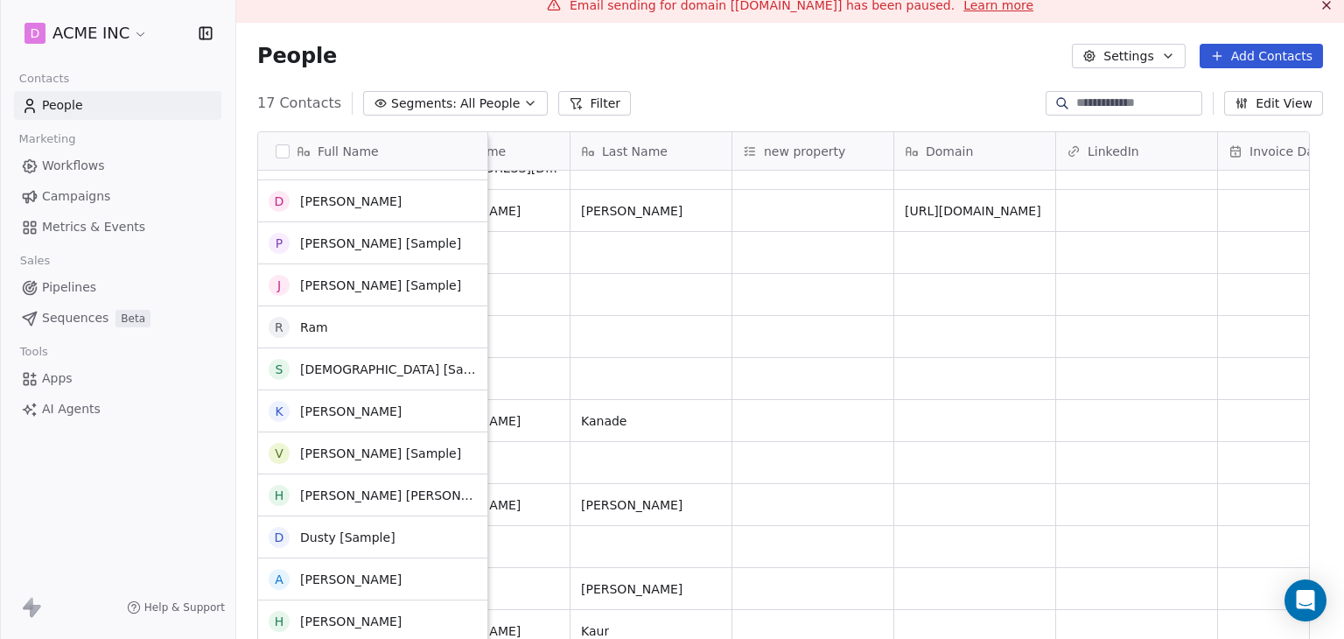
scroll to position [0, 0]
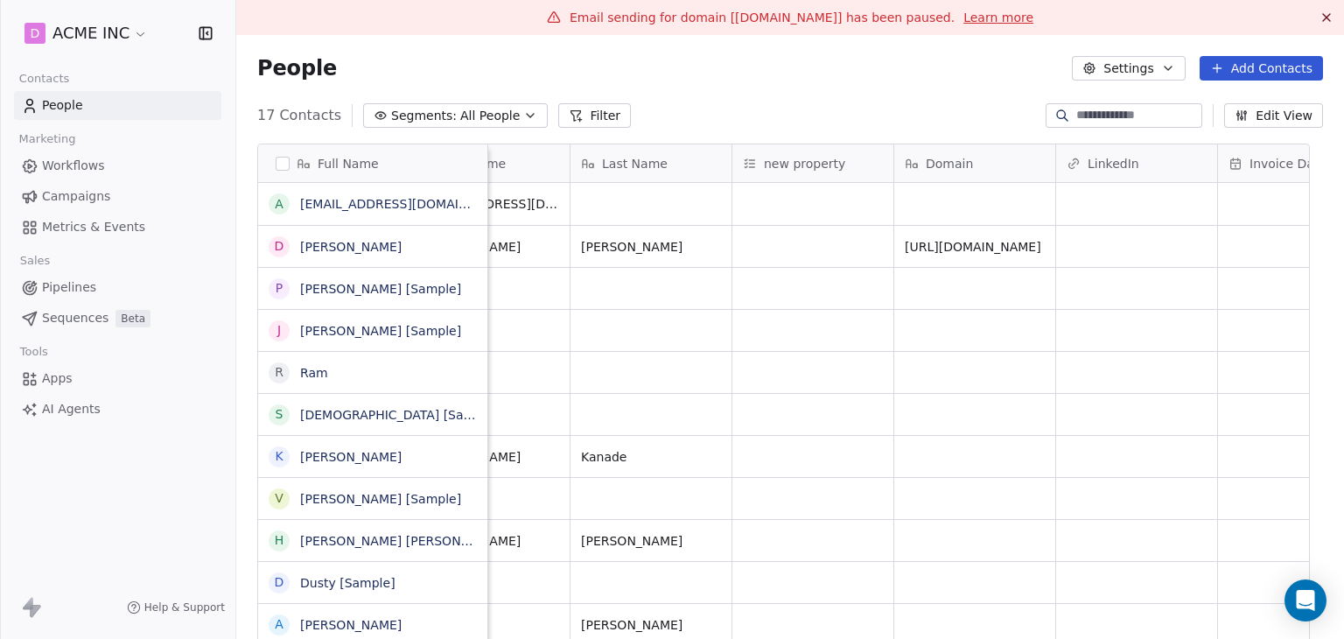
click at [1254, 113] on button "Edit View" at bounding box center [1273, 115] width 99 height 24
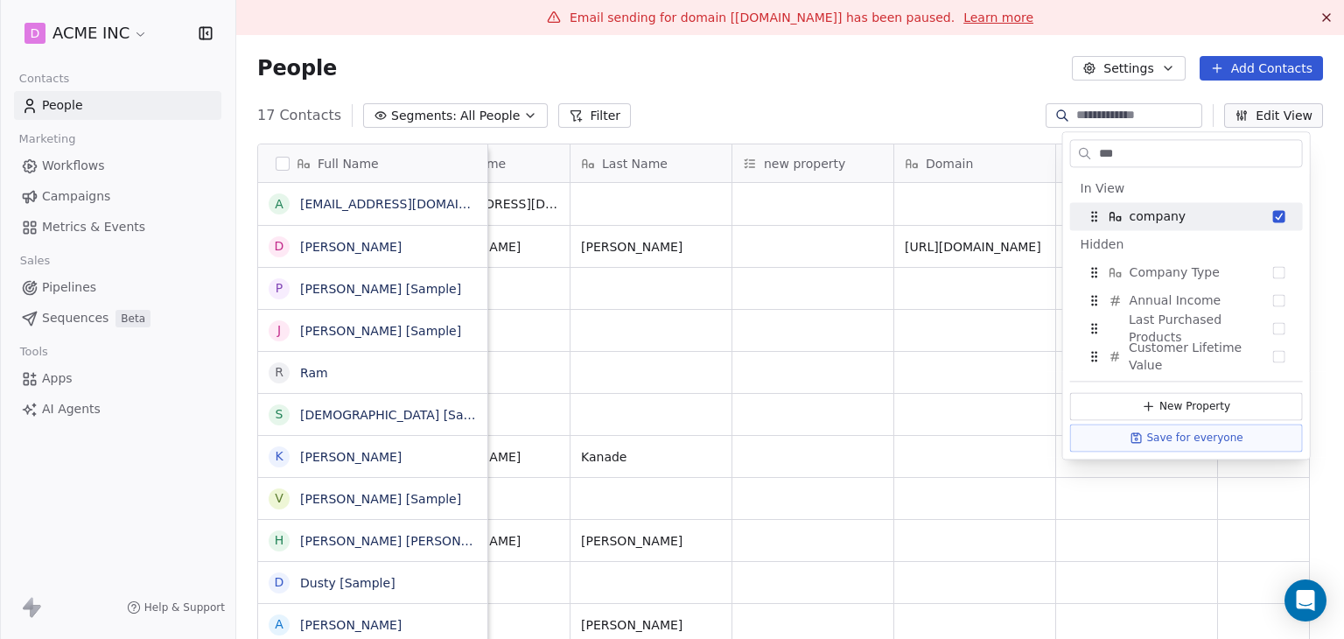
type input "***"
click at [718, 60] on div "People Settings Add Contacts" at bounding box center [790, 68] width 1066 height 24
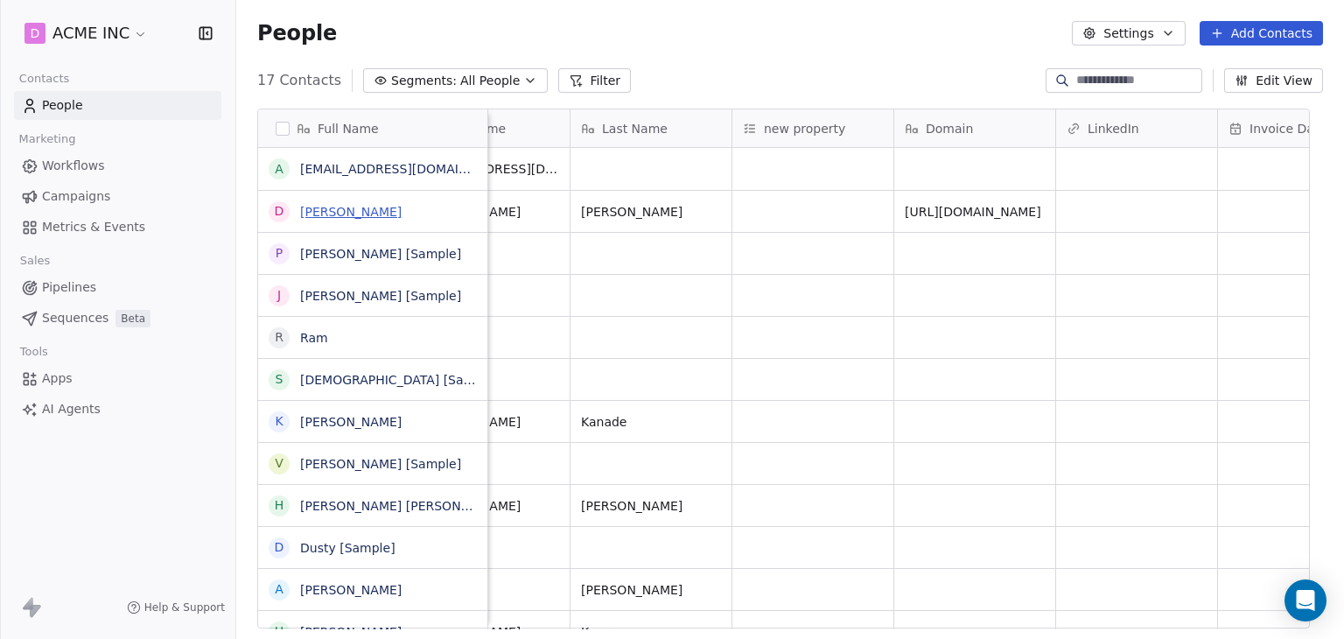
click at [330, 209] on link "Daniel Chester Hawthorne" at bounding box center [350, 212] width 101 height 14
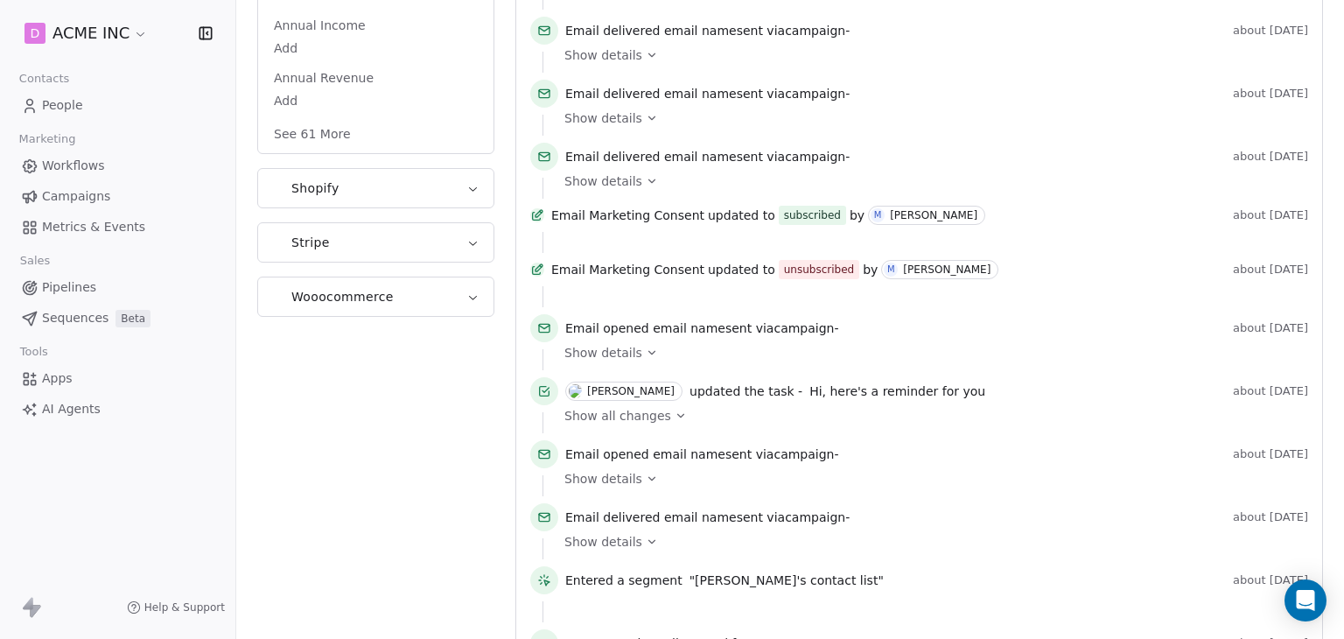
click at [310, 118] on button "See 61 More" at bounding box center [312, 133] width 98 height 31
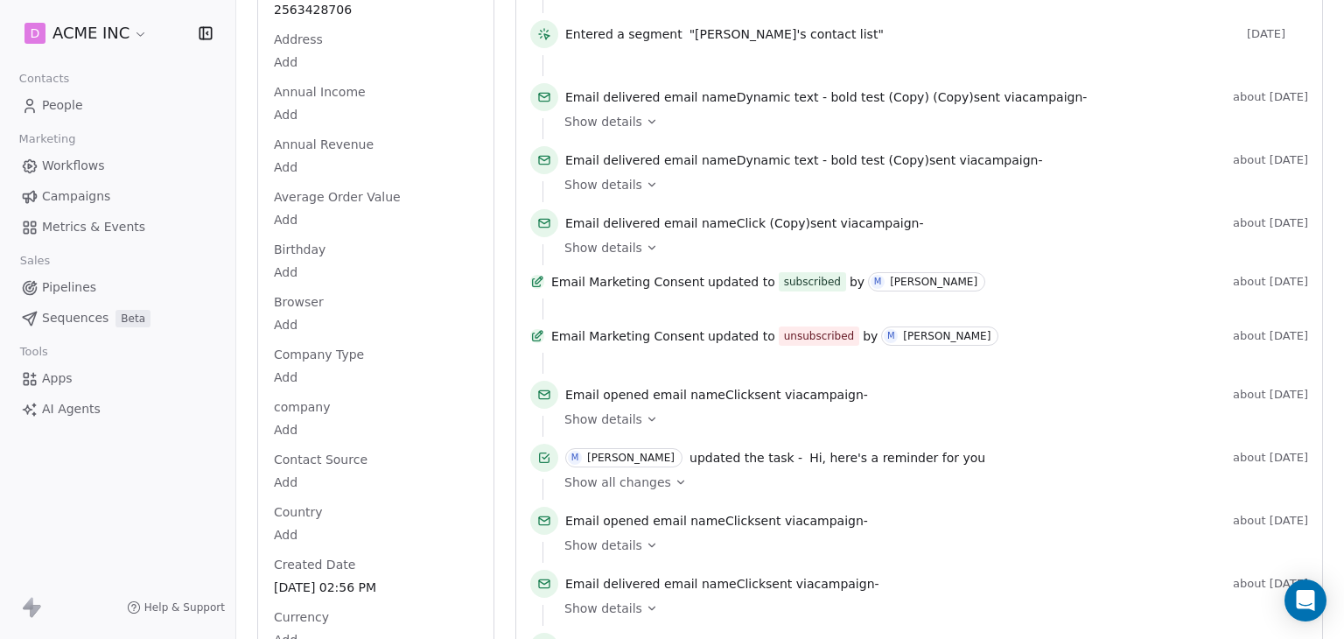
click at [309, 393] on html "D ACME INC Contacts People Marketing Workflows Campaigns Metrics & Events Sales…" at bounding box center [672, 319] width 1344 height 639
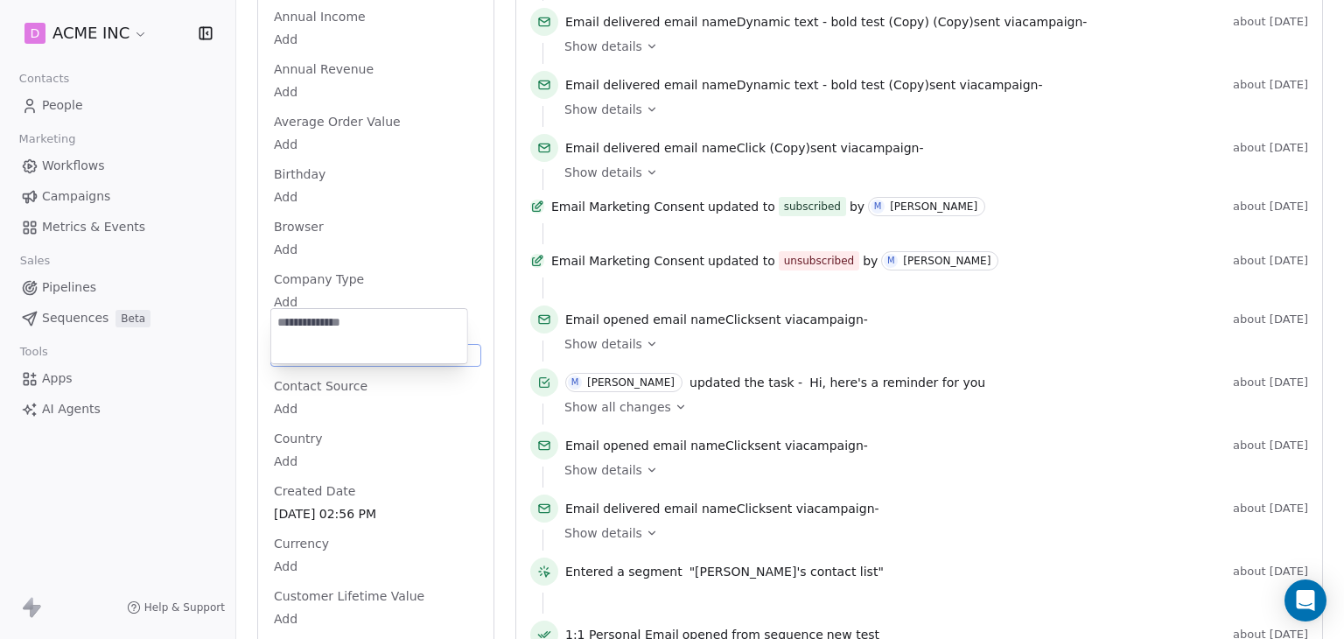
click at [332, 333] on textarea at bounding box center [369, 336] width 196 height 54
type textarea "**********"
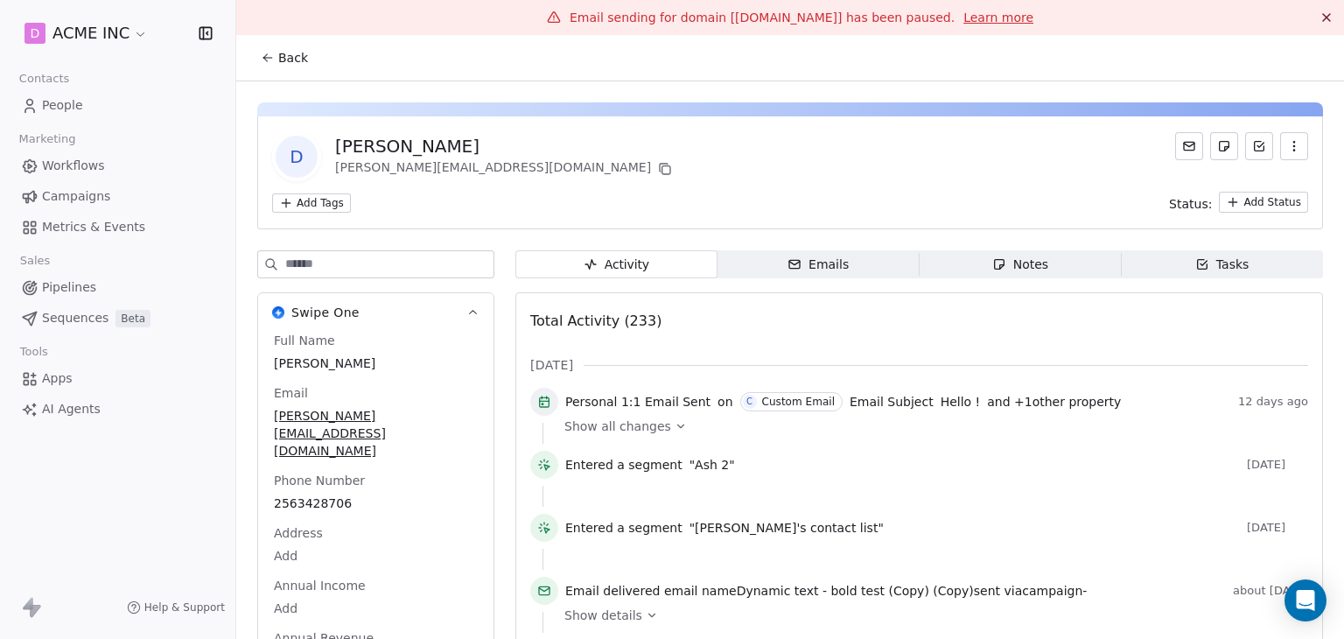
click at [278, 57] on span "Back" at bounding box center [293, 57] width 30 height 17
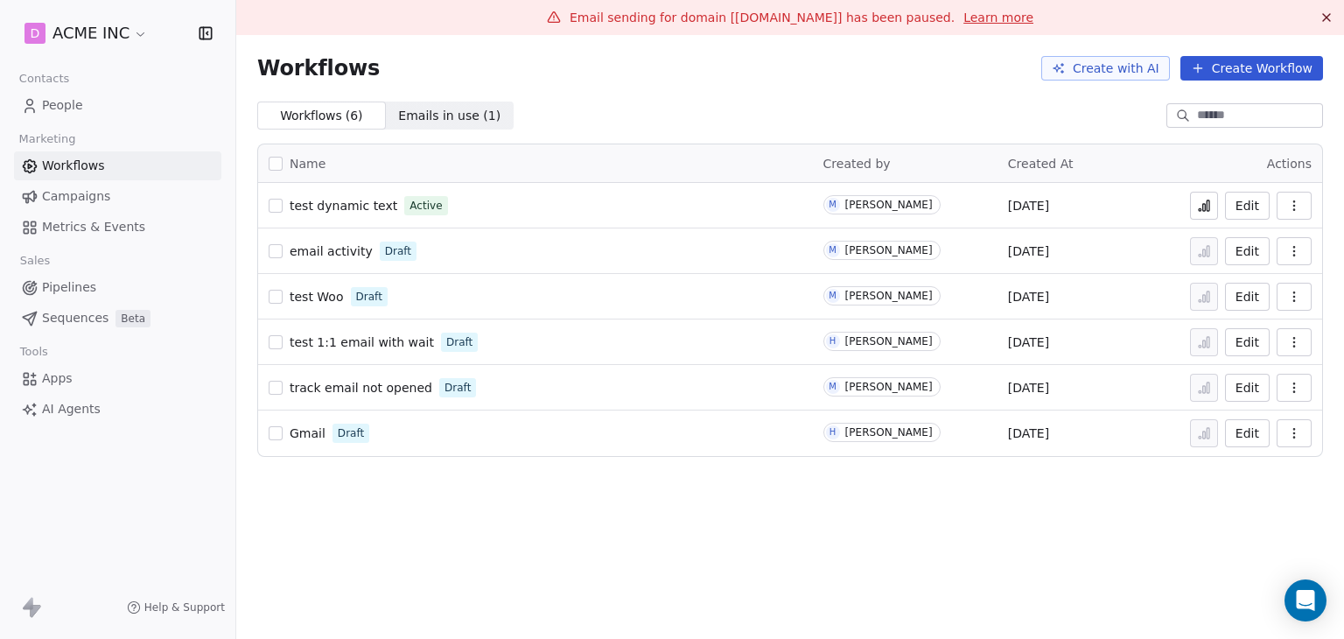
click at [79, 103] on span "People" at bounding box center [62, 105] width 41 height 18
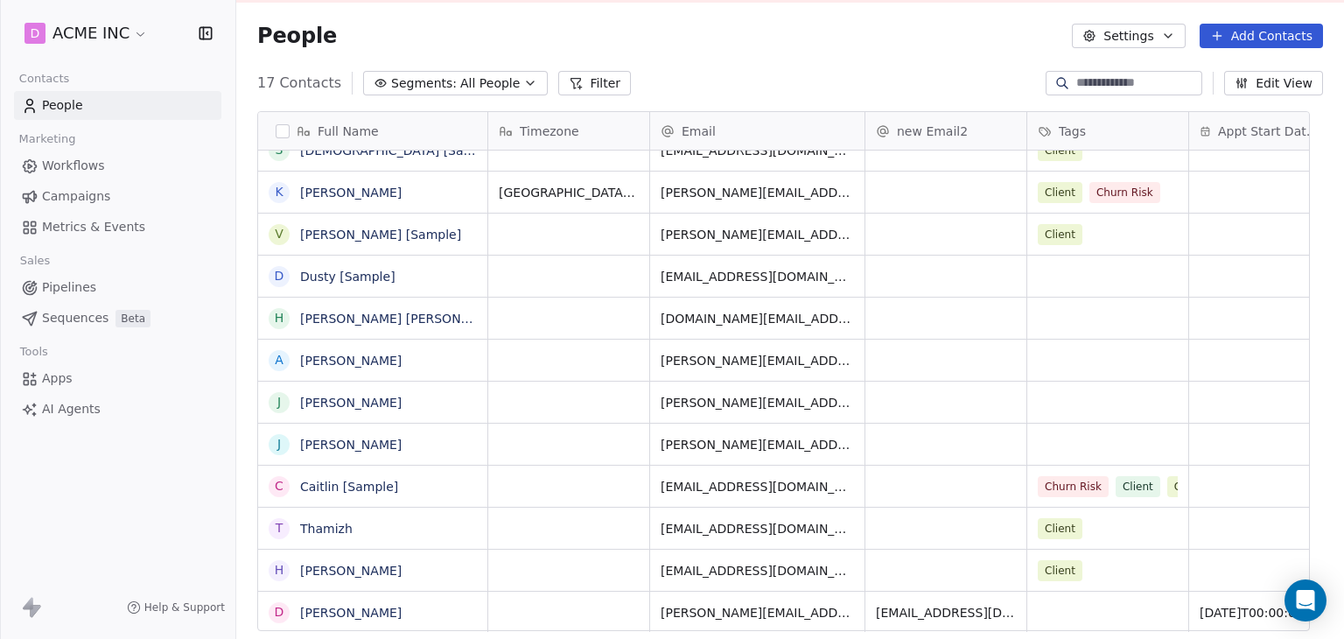
scroll to position [35, 0]
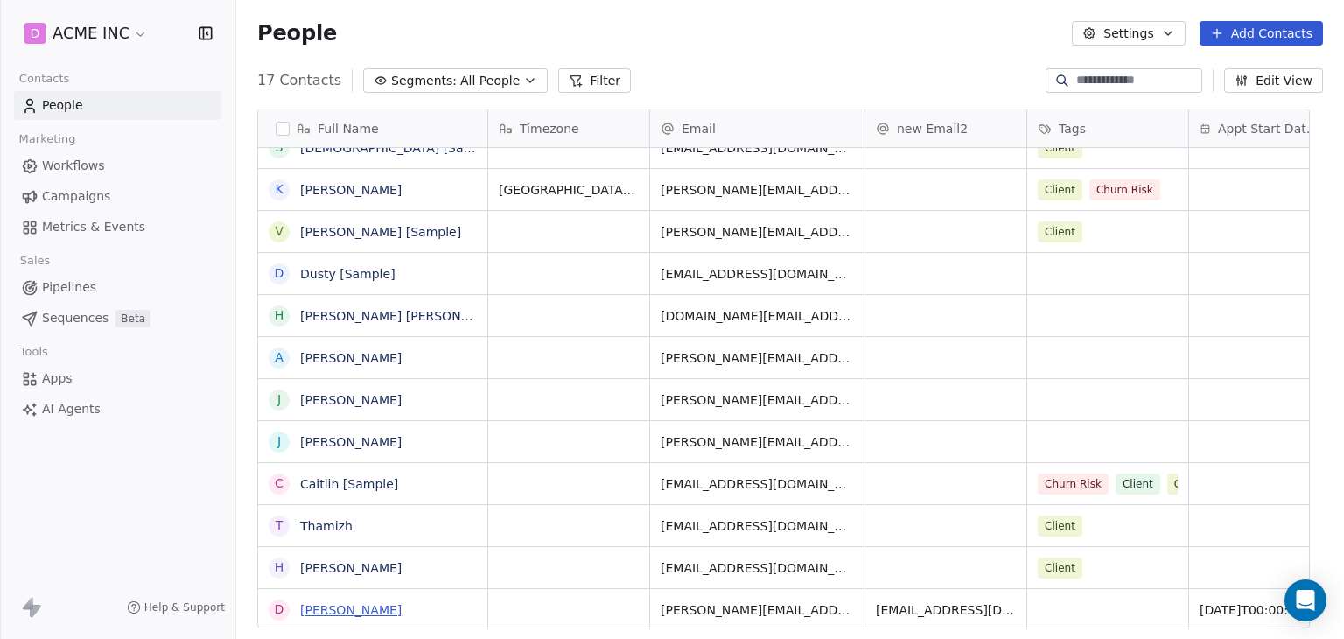
click at [381, 610] on link "Daniel Chester Hawthorne" at bounding box center [350, 610] width 101 height 14
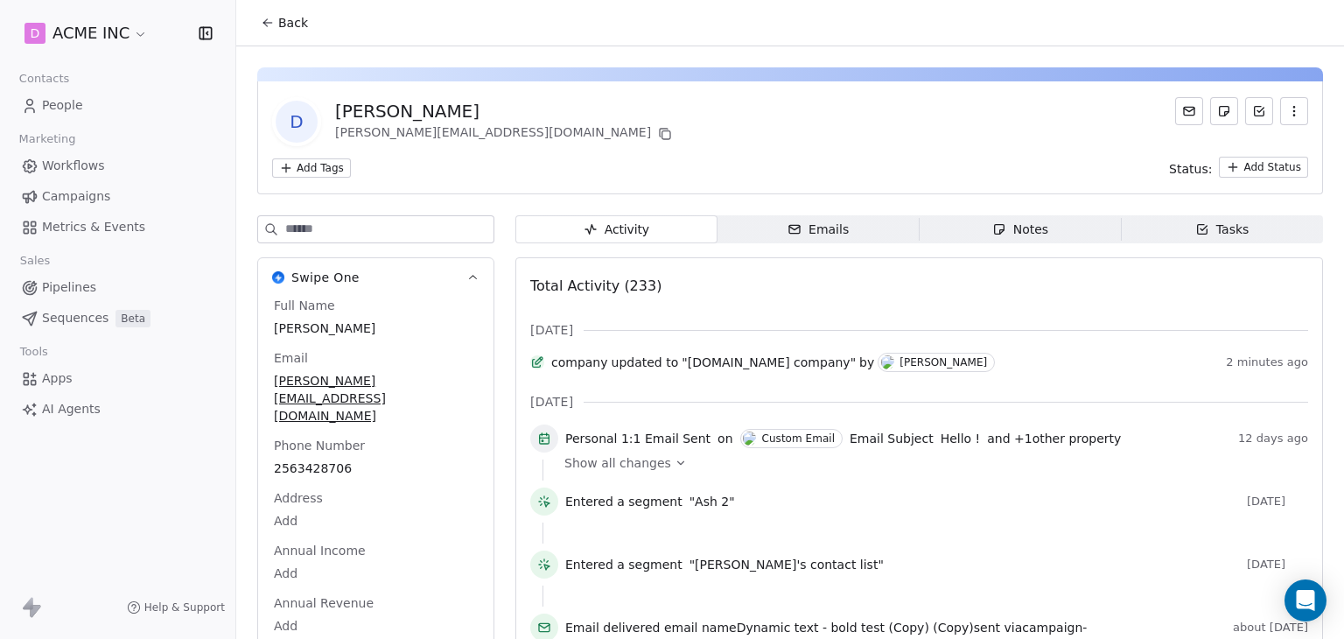
click at [282, 31] on span "Back" at bounding box center [293, 22] width 30 height 17
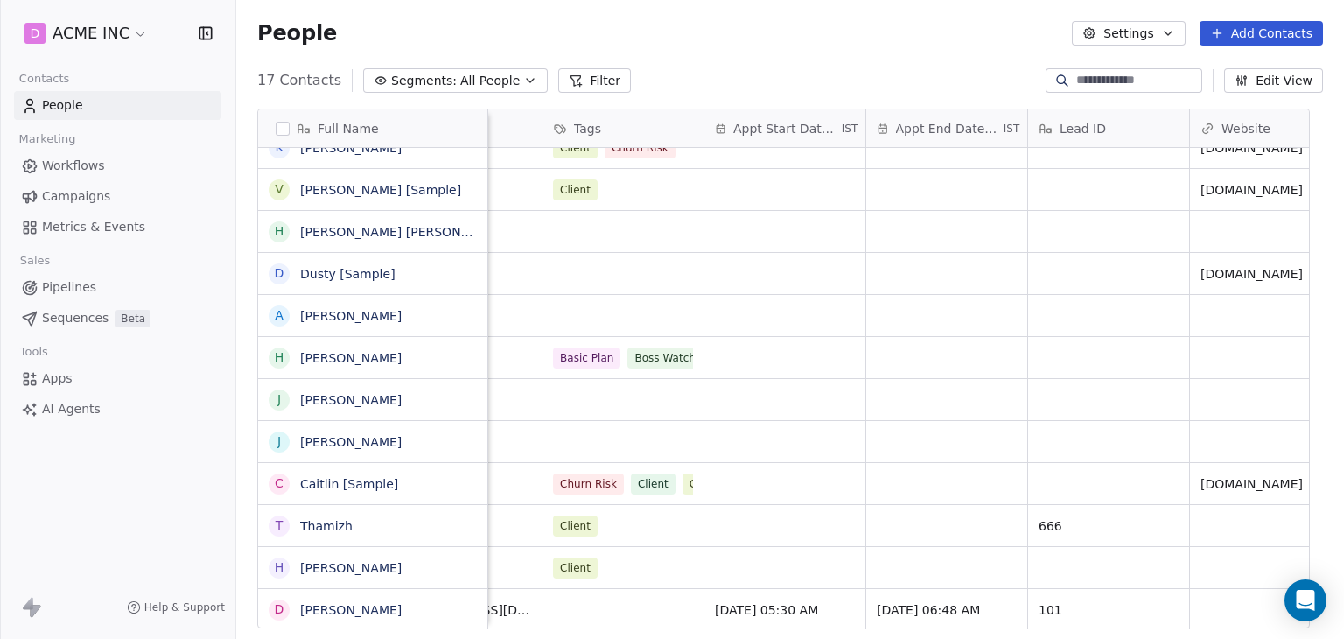
scroll to position [0, 451]
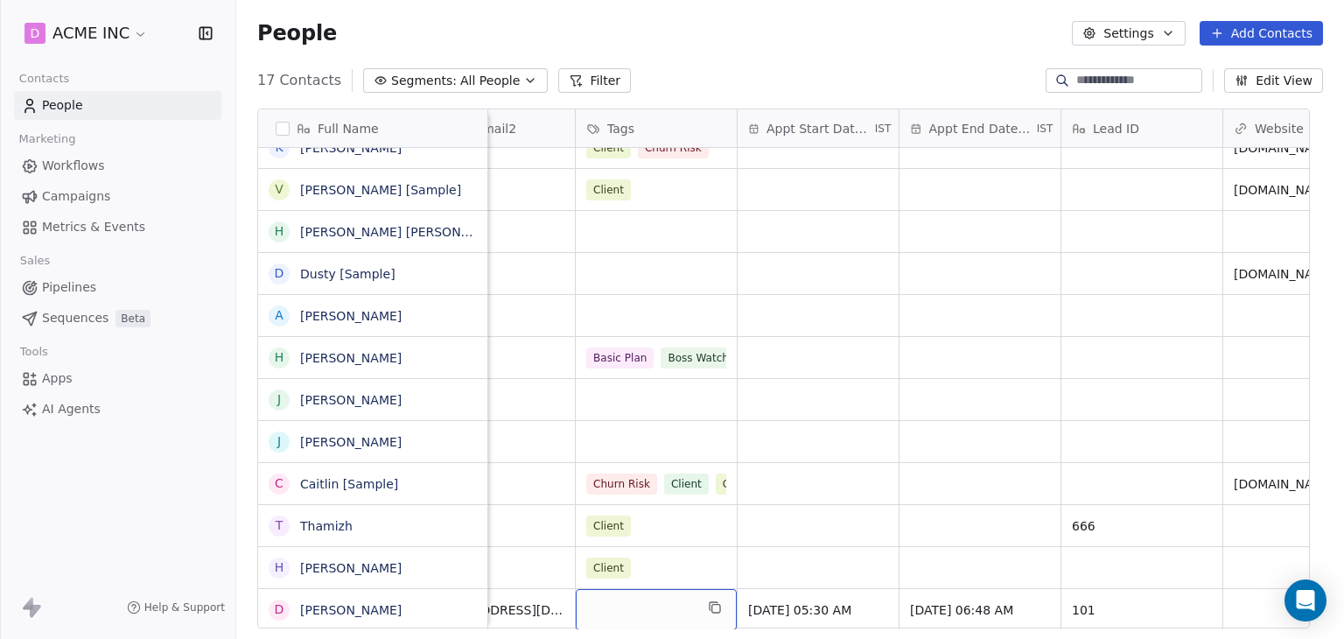
click at [673, 597] on div "grid" at bounding box center [656, 609] width 161 height 41
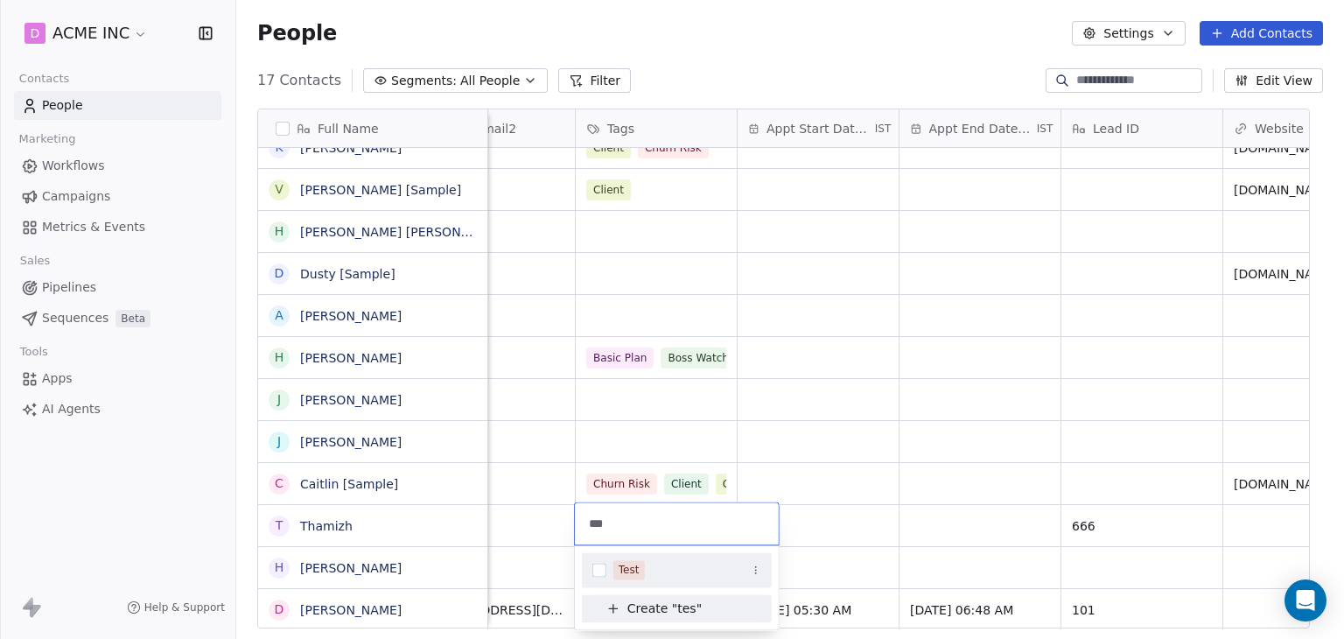
type input "***"
click at [596, 571] on button "Suggestions" at bounding box center [599, 570] width 14 height 14
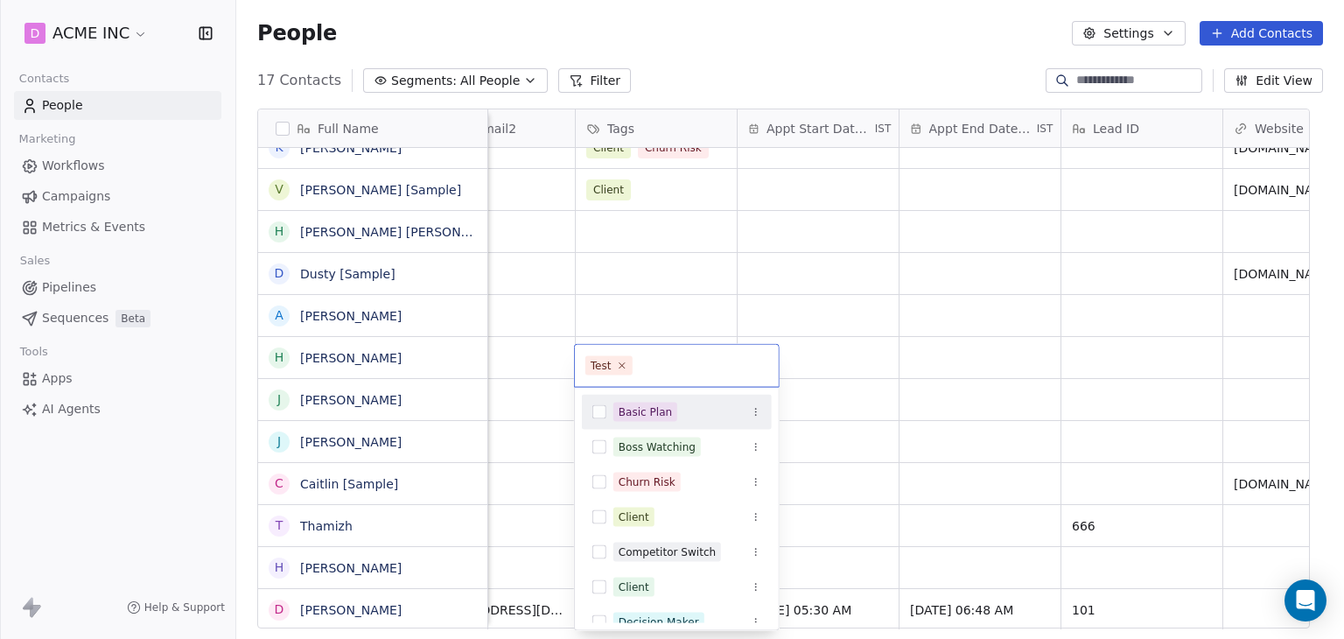
click at [976, 351] on html "D ACME INC Contacts People Marketing Workflows Campaigns Metrics & Events Sales…" at bounding box center [672, 319] width 1344 height 639
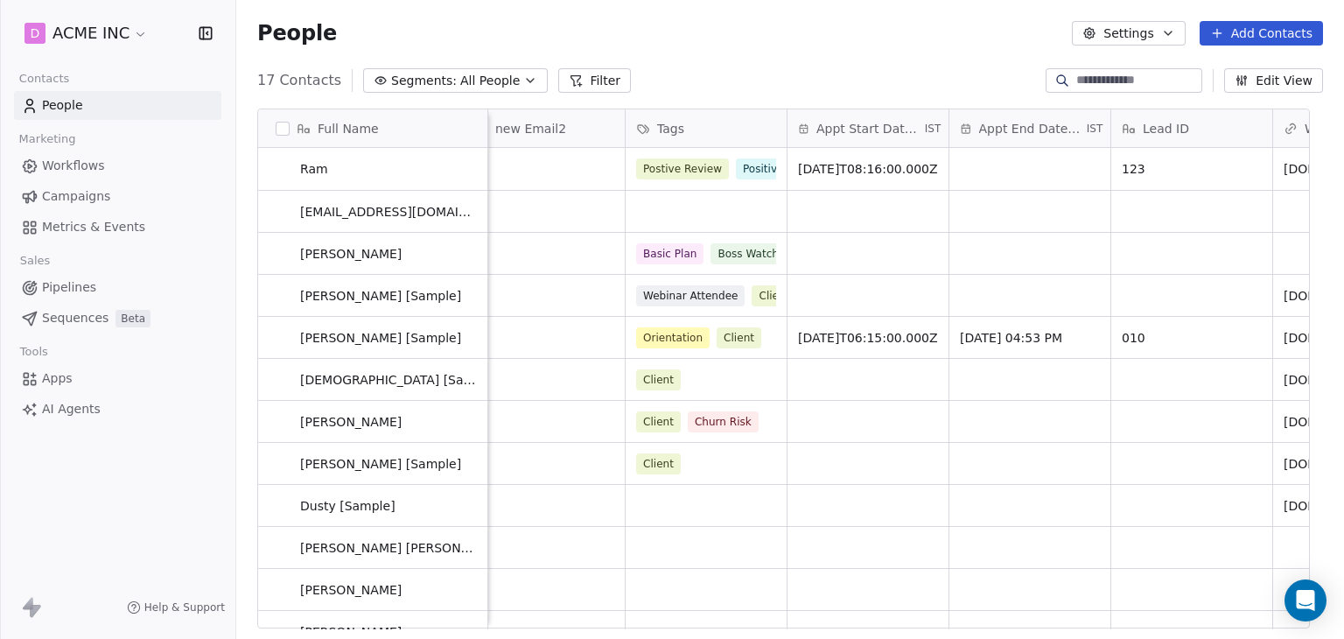
scroll to position [31, 0]
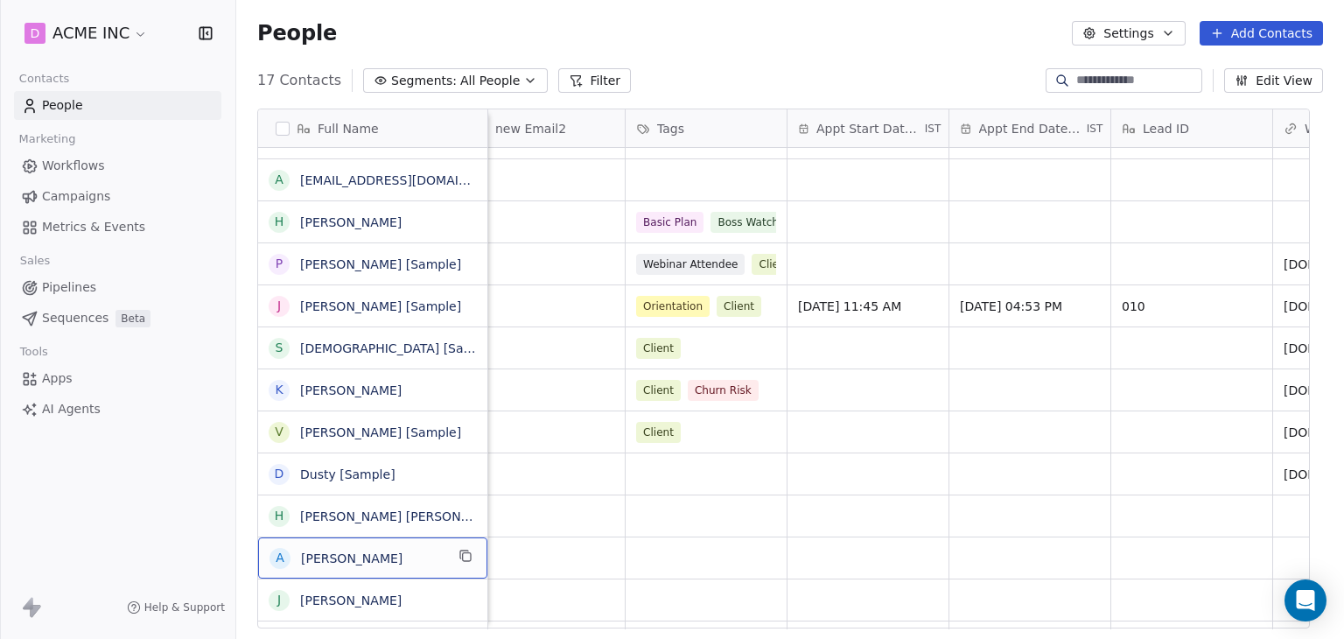
scroll to position [0, 0]
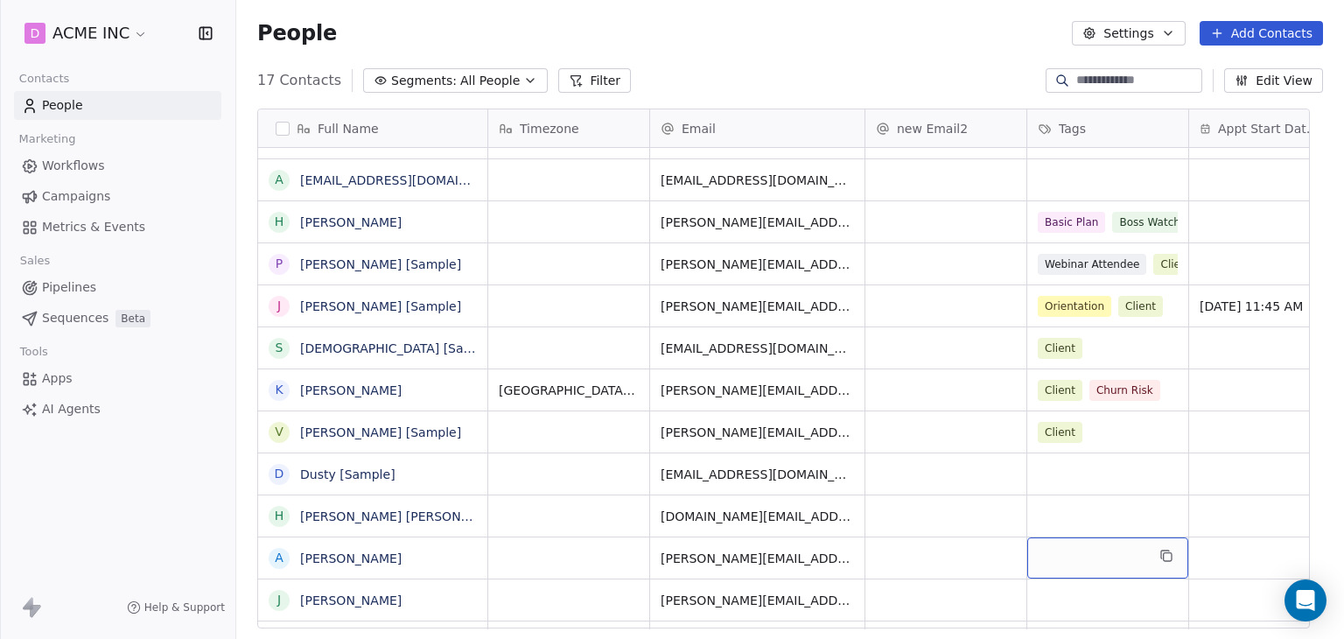
drag, startPoint x: 1099, startPoint y: 543, endPoint x: 1088, endPoint y: 540, distance: 11.1
click at [1095, 542] on div "grid" at bounding box center [1107, 557] width 161 height 41
click at [1088, 540] on div "grid" at bounding box center [1107, 557] width 161 height 41
click at [1092, 559] on div "grid" at bounding box center [1107, 557] width 161 height 41
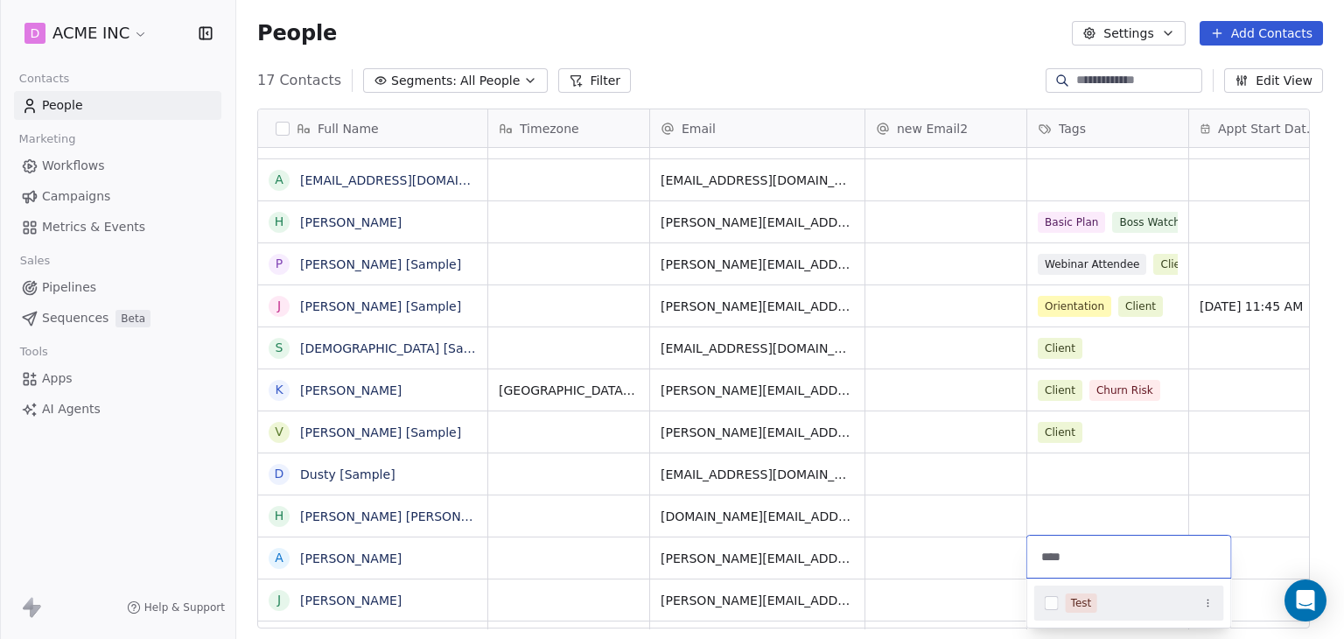
type input "****"
click at [1056, 601] on button "Suggestions" at bounding box center [1052, 603] width 14 height 14
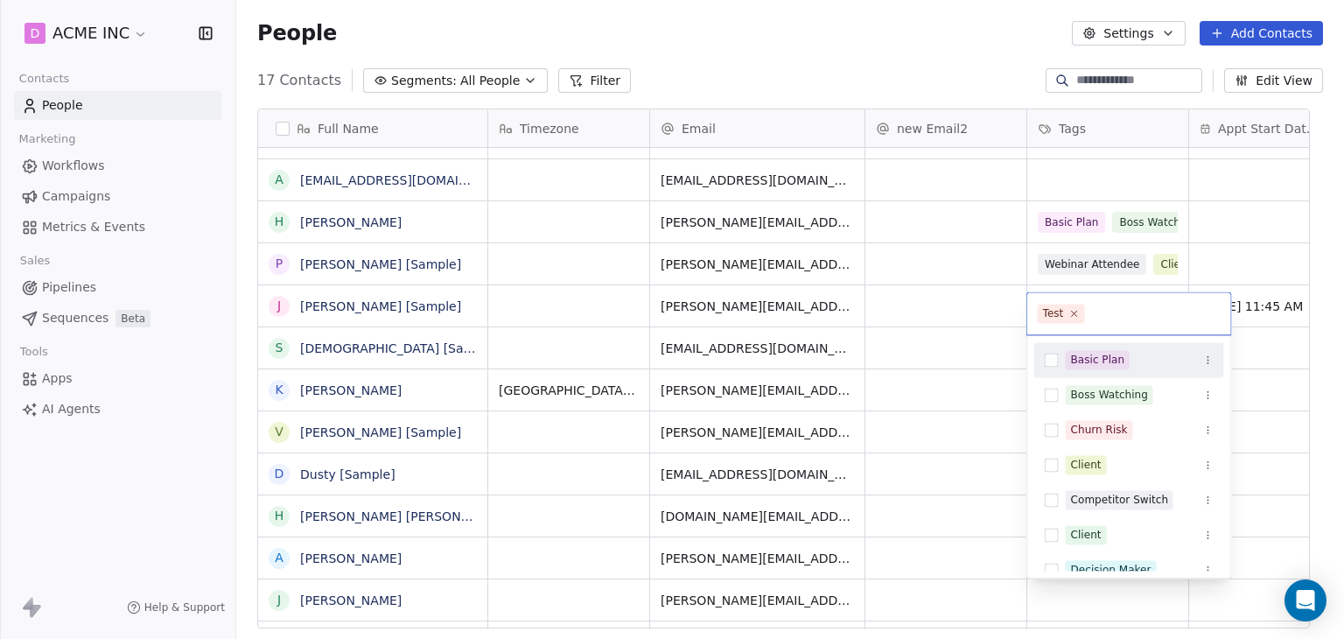
click at [921, 432] on html "D ACME INC Contacts People Marketing Workflows Campaigns Metrics & Events Sales…" at bounding box center [672, 319] width 1344 height 639
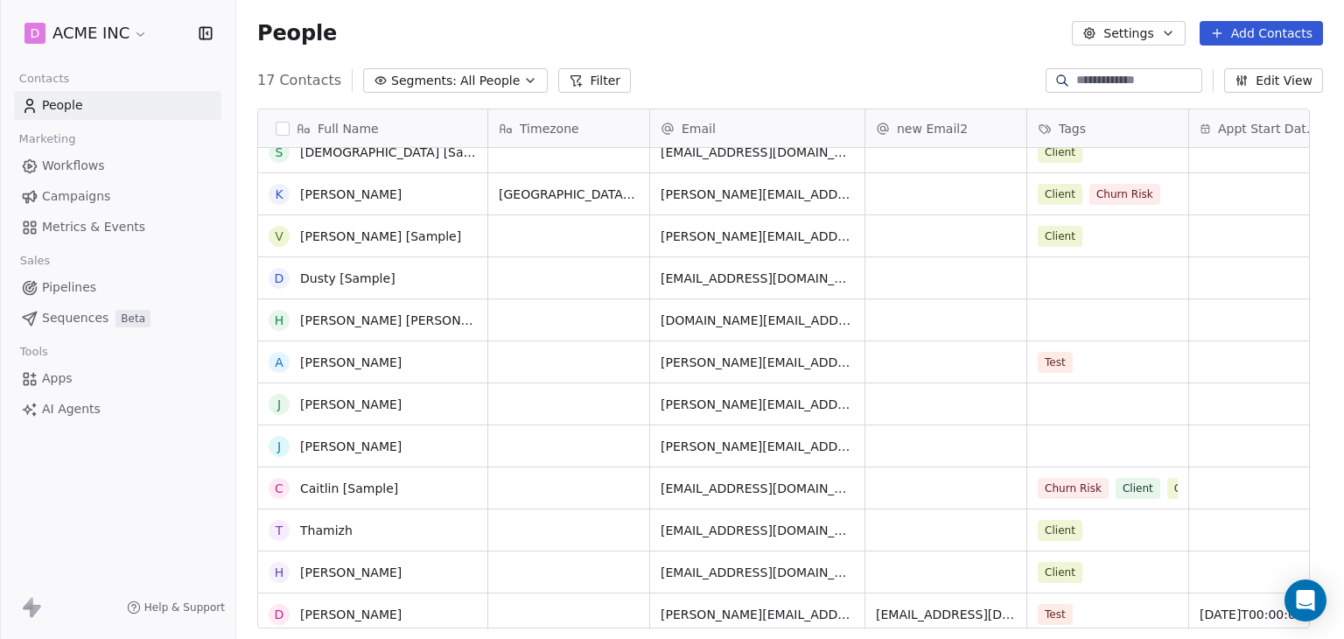
scroll to position [232, 0]
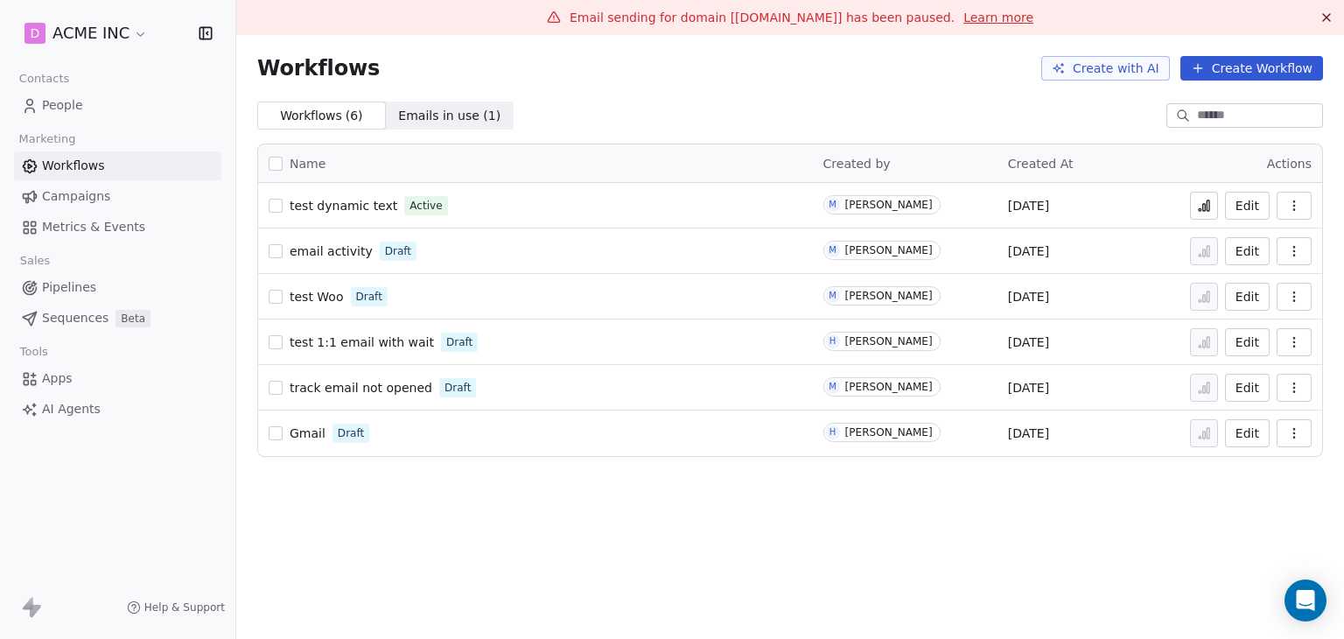
click at [710, 96] on div "Workflows Create with AI Create Workflow" at bounding box center [790, 68] width 1108 height 66
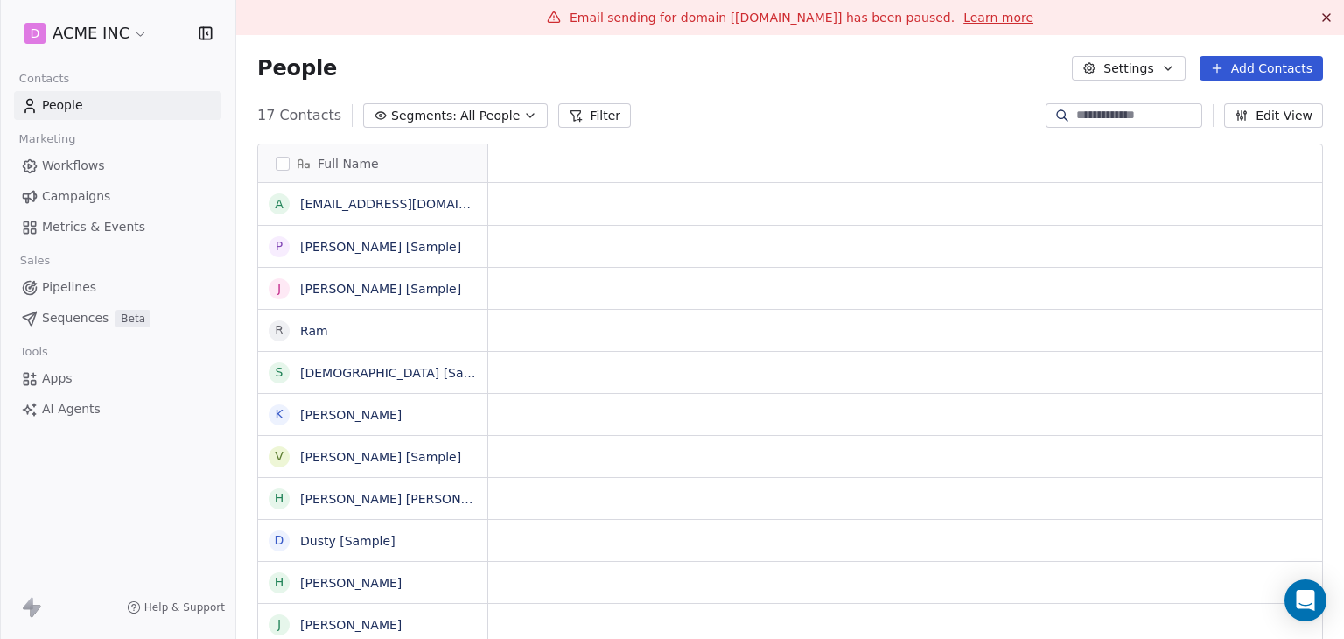
scroll to position [14, 14]
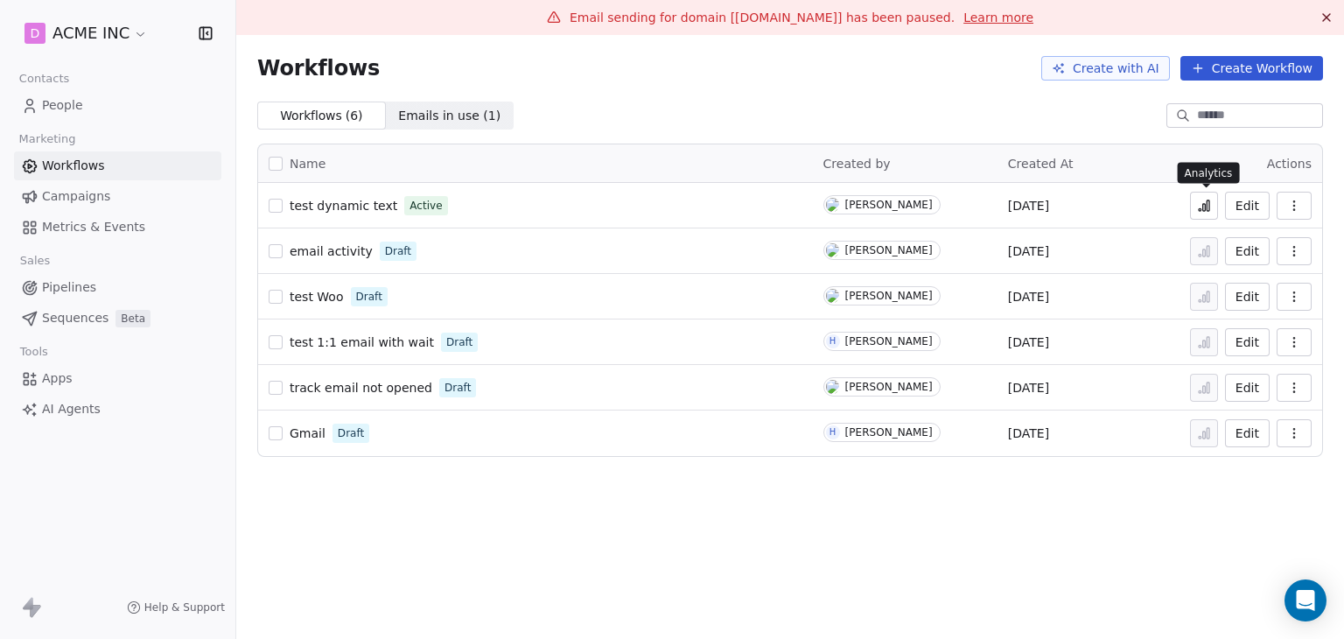
click at [1209, 212] on icon at bounding box center [1204, 206] width 14 height 14
